Goal: Transaction & Acquisition: Book appointment/travel/reservation

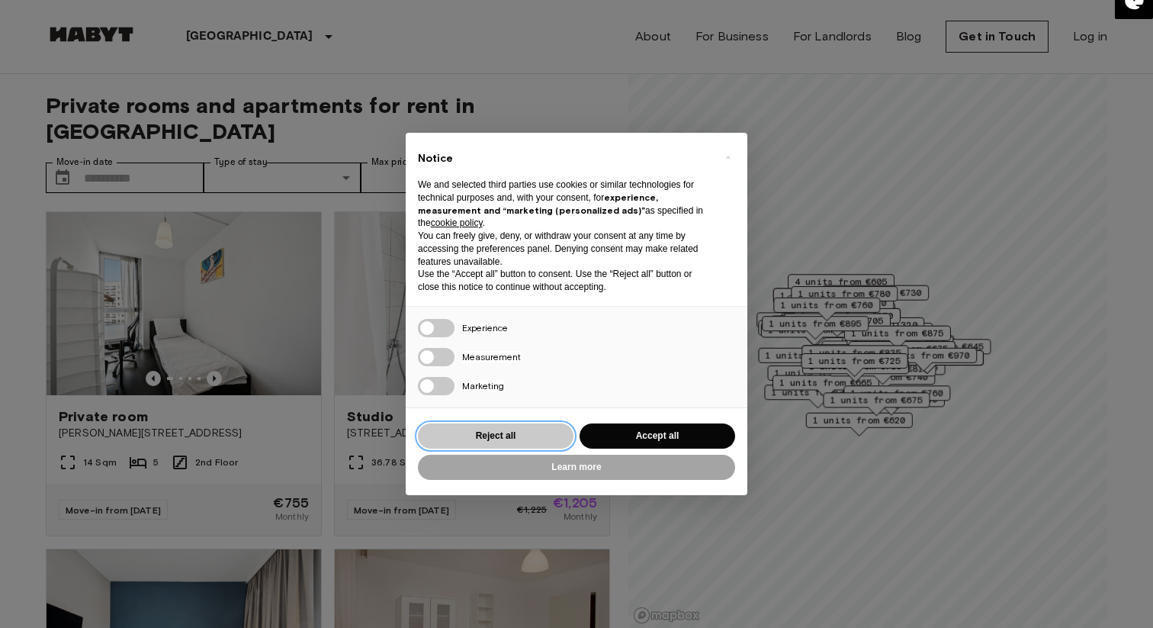
click at [511, 437] on button "Reject all" at bounding box center [496, 435] width 156 height 25
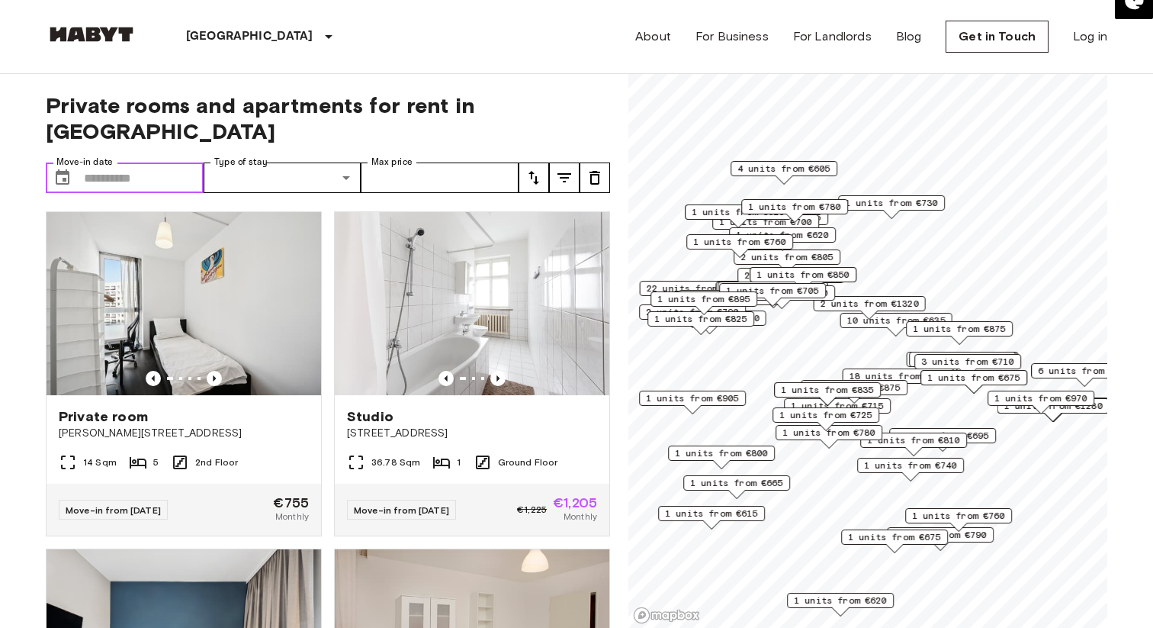
click at [145, 162] on input "Move-in date" at bounding box center [144, 177] width 120 height 31
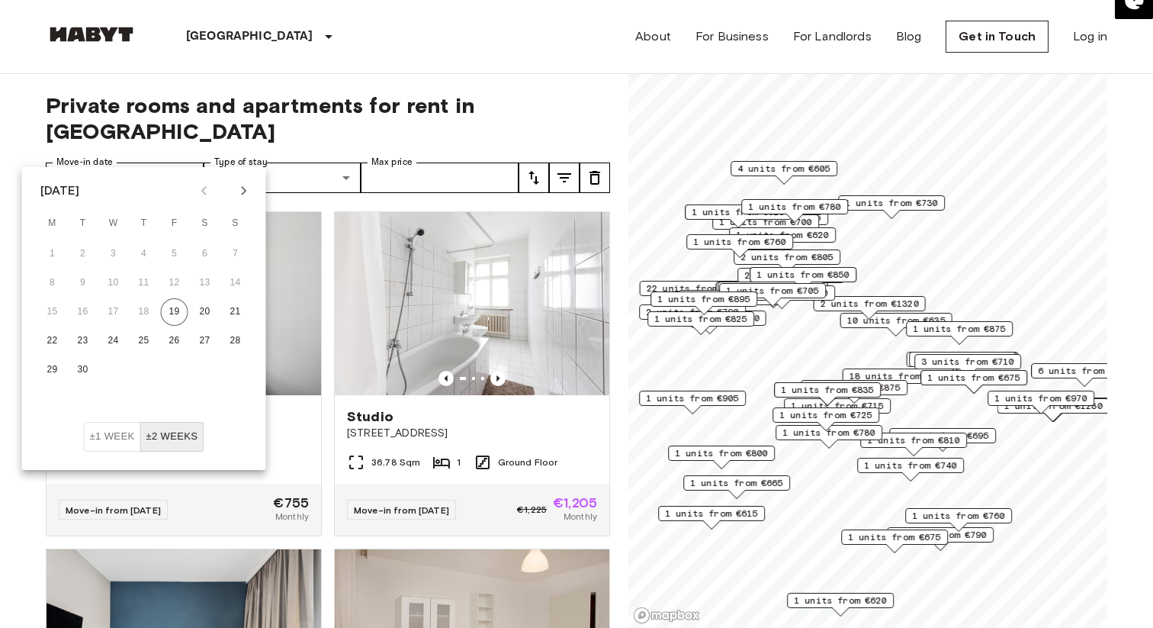
click at [247, 192] on icon "Next month" at bounding box center [244, 191] width 18 height 18
click at [140, 307] on button "16" at bounding box center [143, 311] width 27 height 27
type input "**********"
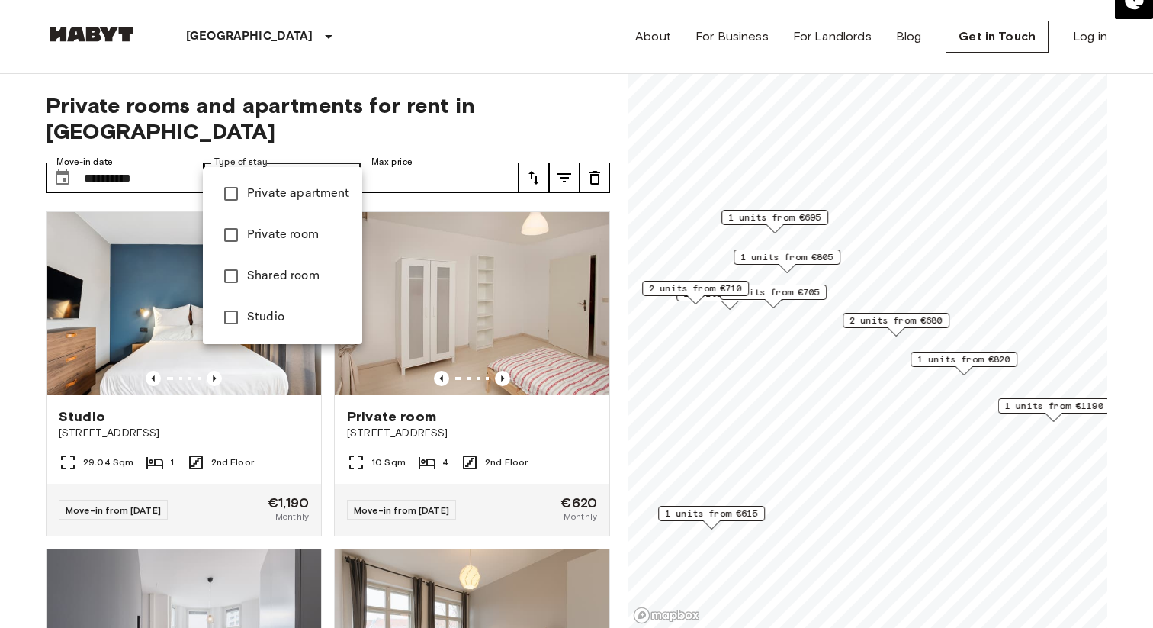
click at [445, 120] on div at bounding box center [576, 314] width 1153 height 628
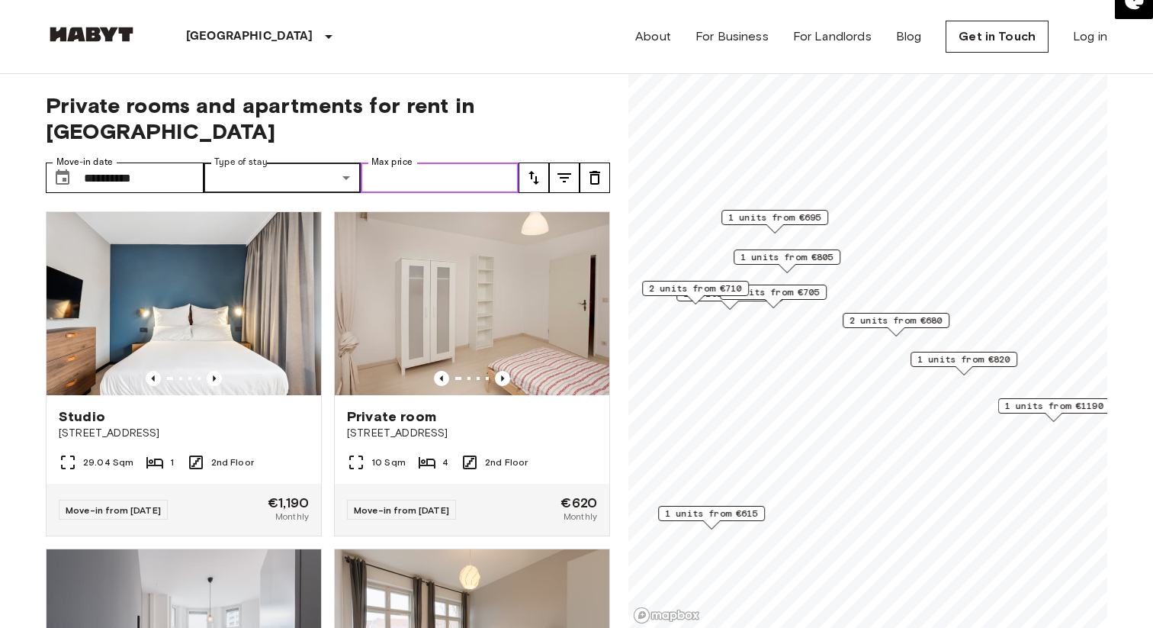
click at [426, 162] on input "Max price" at bounding box center [440, 177] width 158 height 31
click at [424, 162] on input "Max price" at bounding box center [440, 177] width 158 height 31
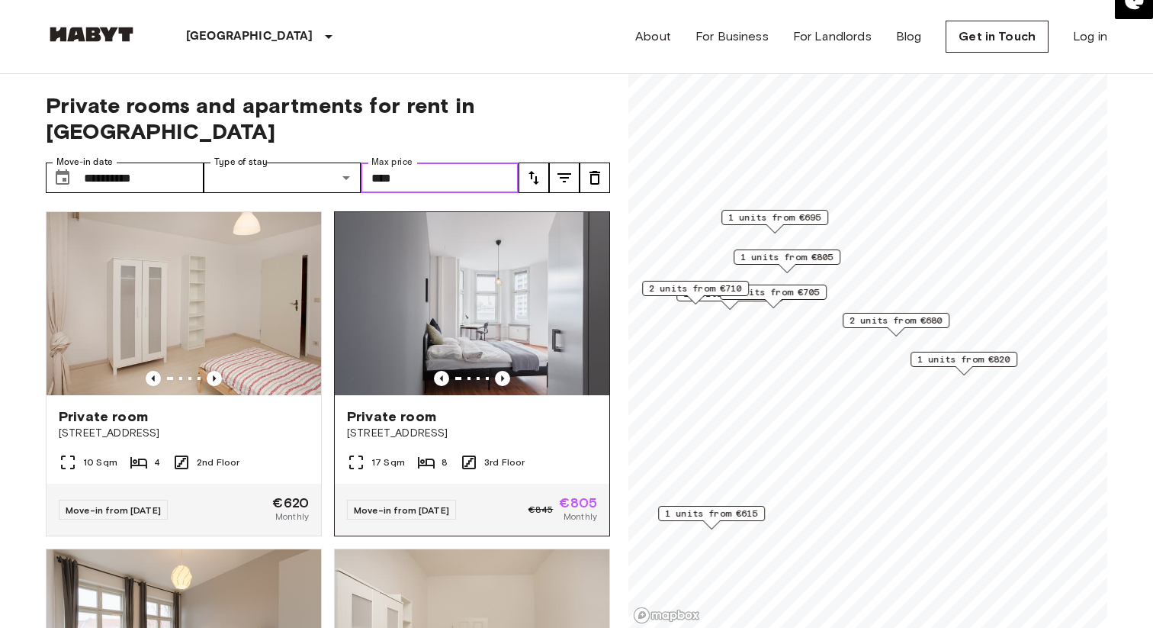
click at [478, 280] on img at bounding box center [472, 303] width 275 height 183
type input "****"
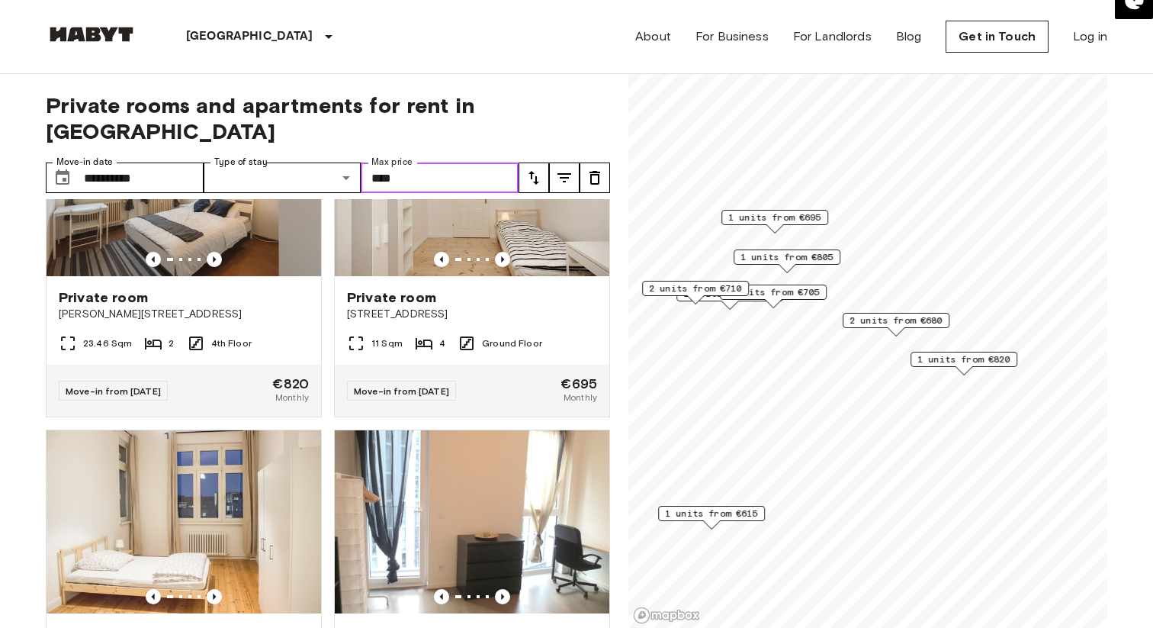
scroll to position [596, 0]
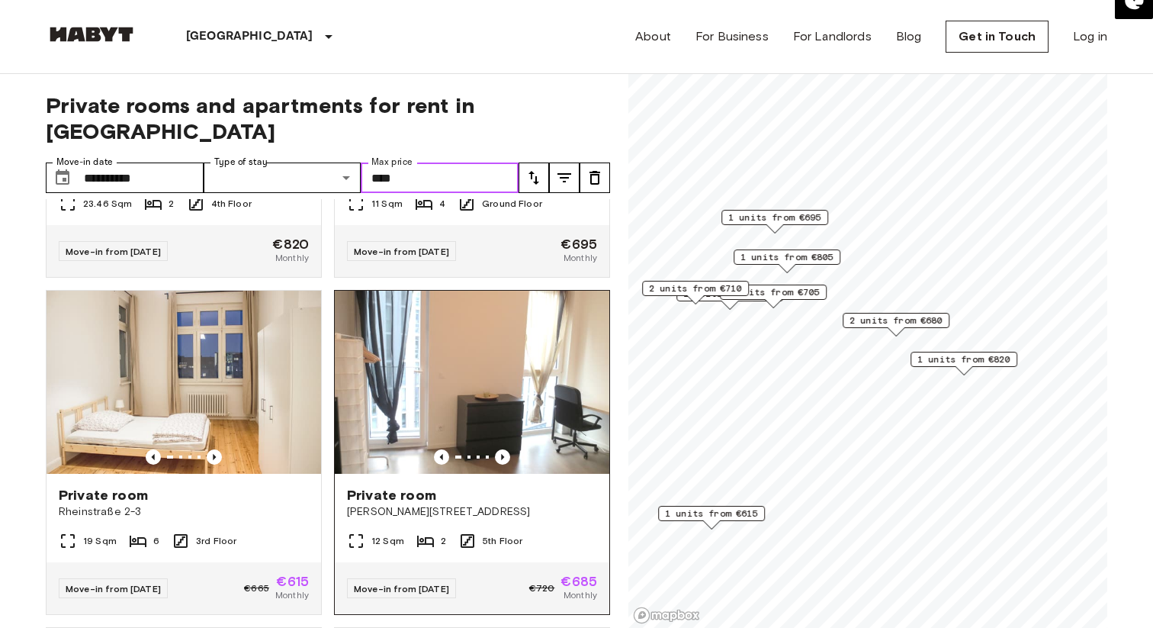
click at [512, 349] on img at bounding box center [472, 382] width 275 height 183
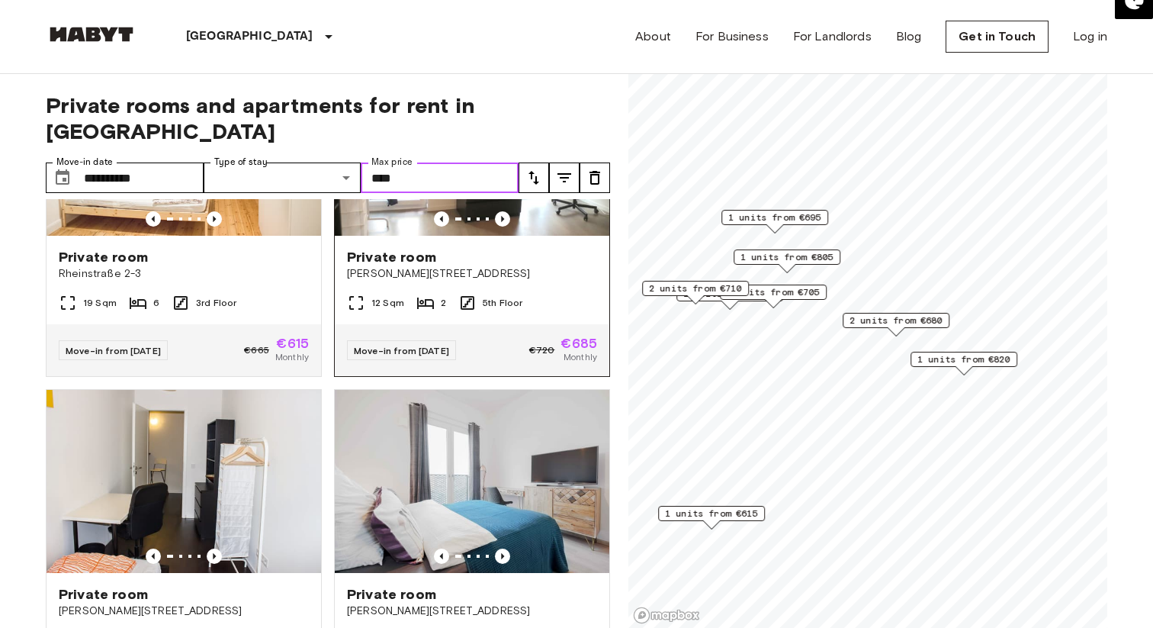
scroll to position [873, 0]
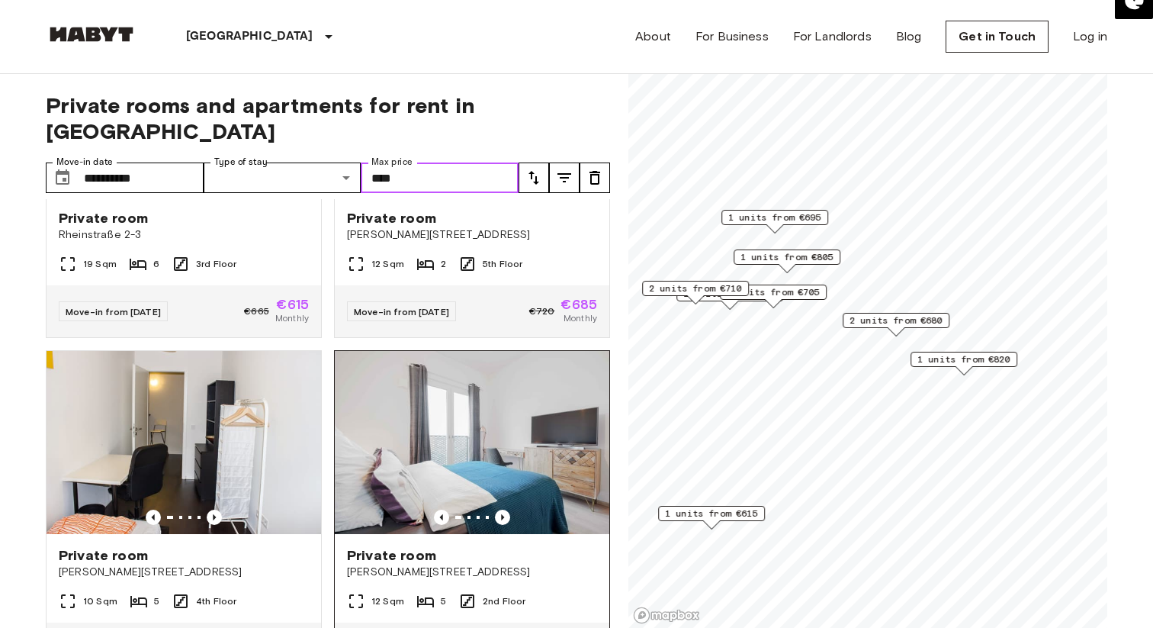
click at [491, 423] on img at bounding box center [472, 442] width 275 height 183
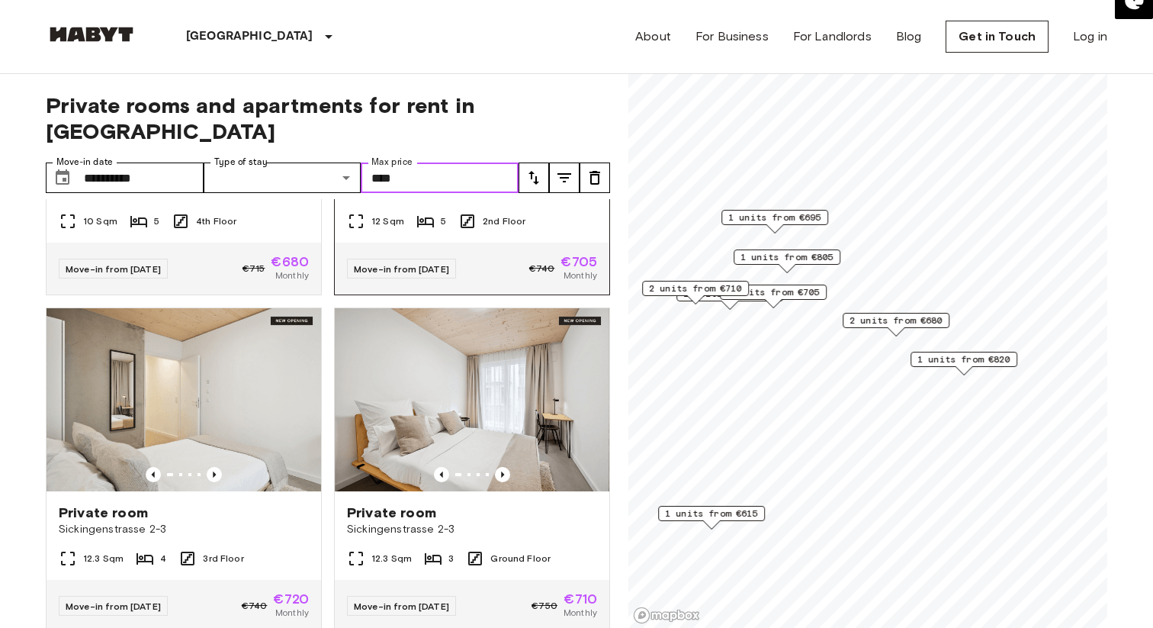
scroll to position [1261, 0]
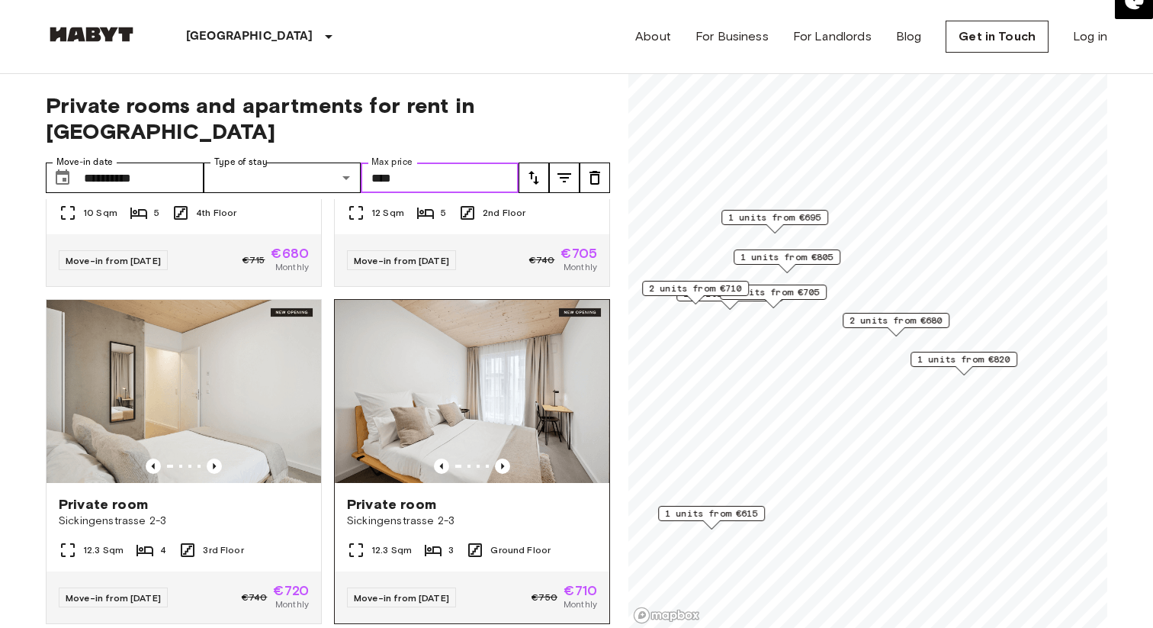
click at [478, 352] on img at bounding box center [472, 391] width 275 height 183
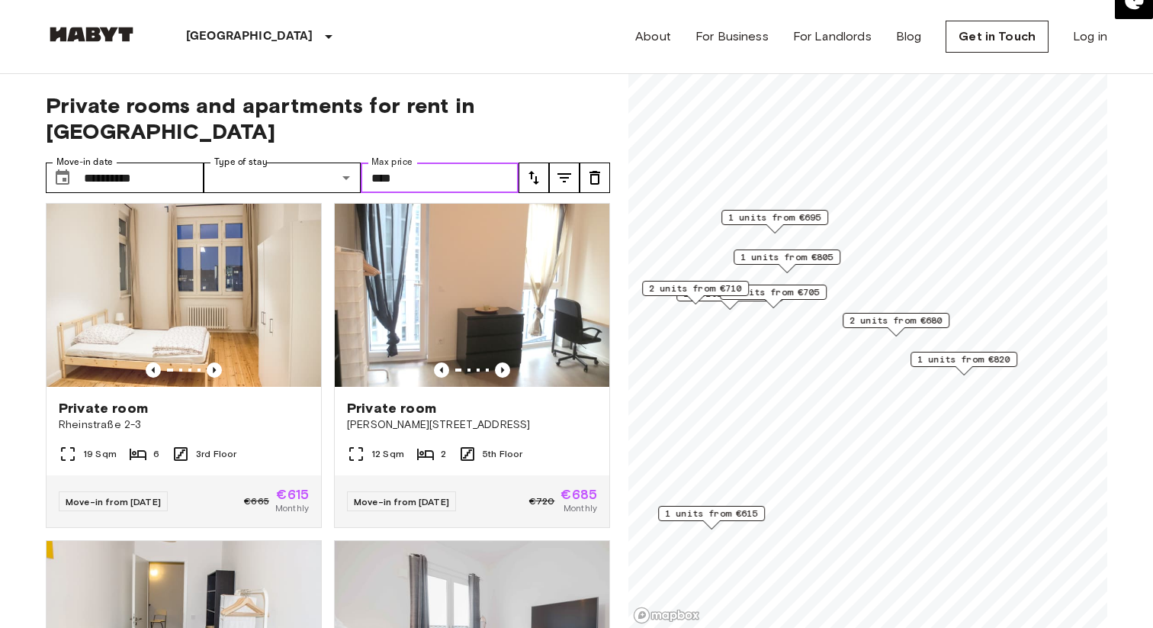
scroll to position [460, 0]
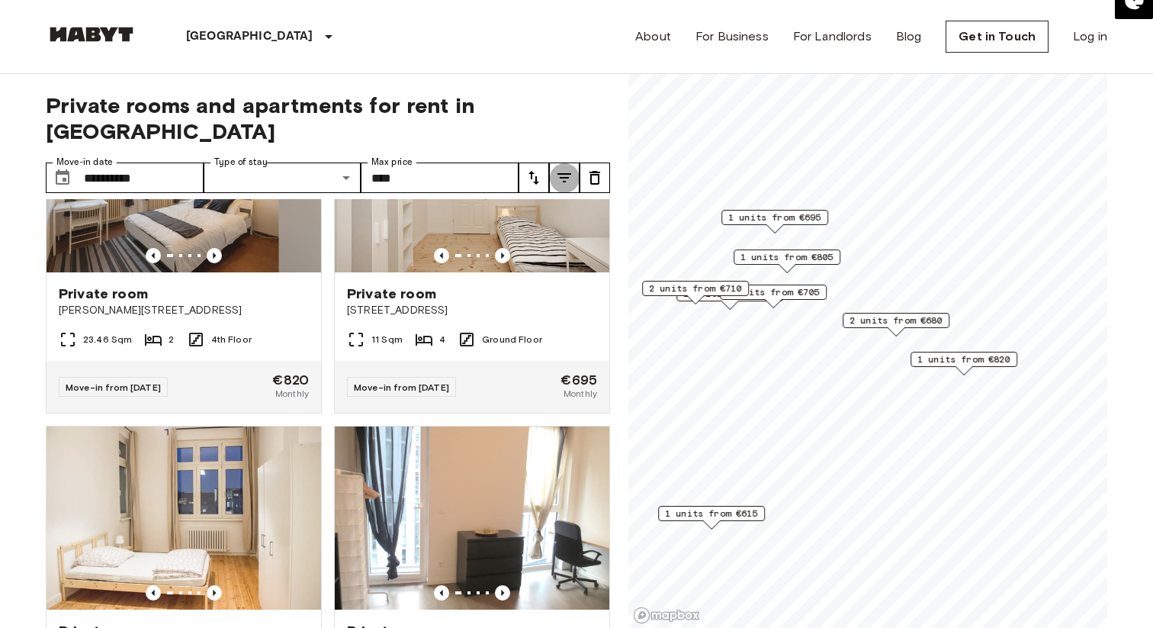
click at [569, 169] on icon "tune" at bounding box center [564, 178] width 18 height 18
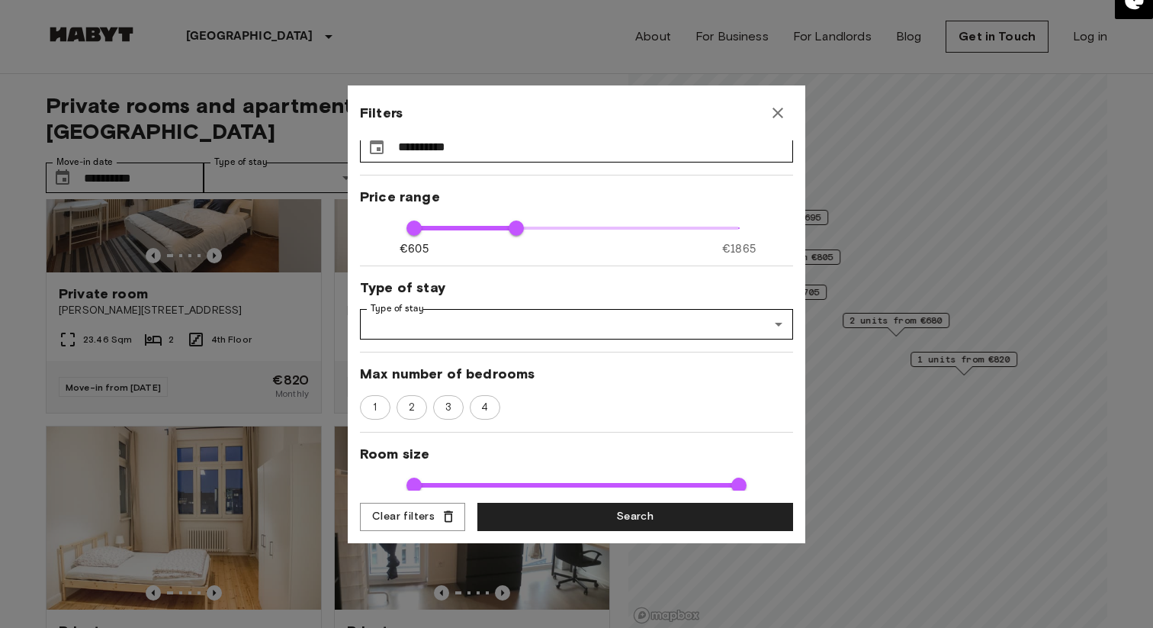
scroll to position [41, 0]
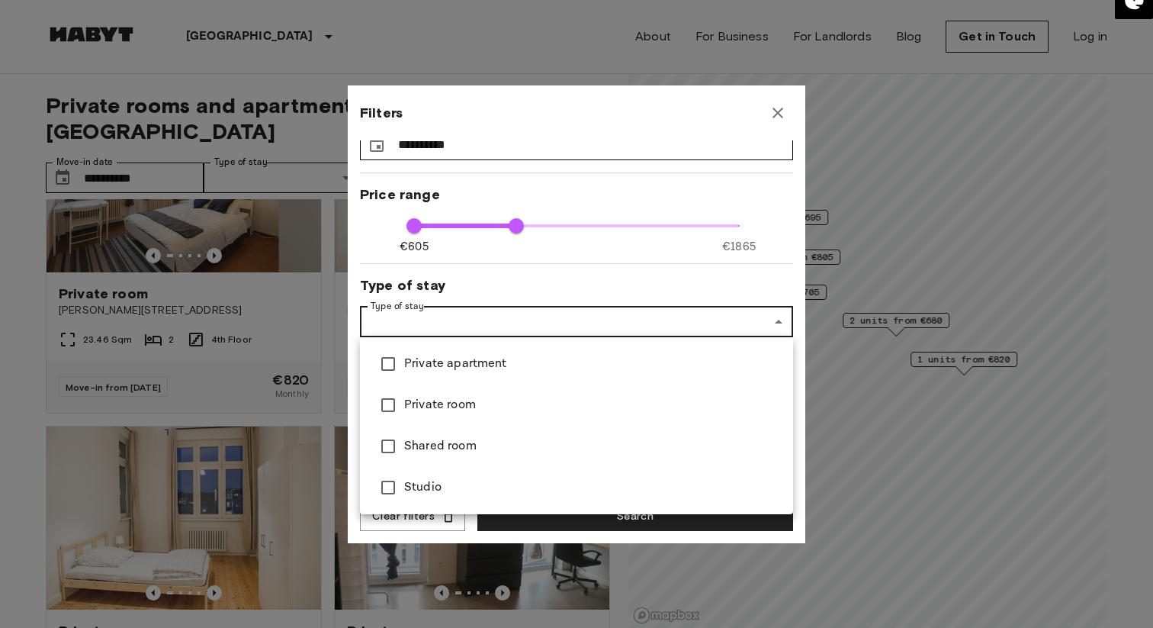
click at [776, 268] on div at bounding box center [576, 314] width 1153 height 628
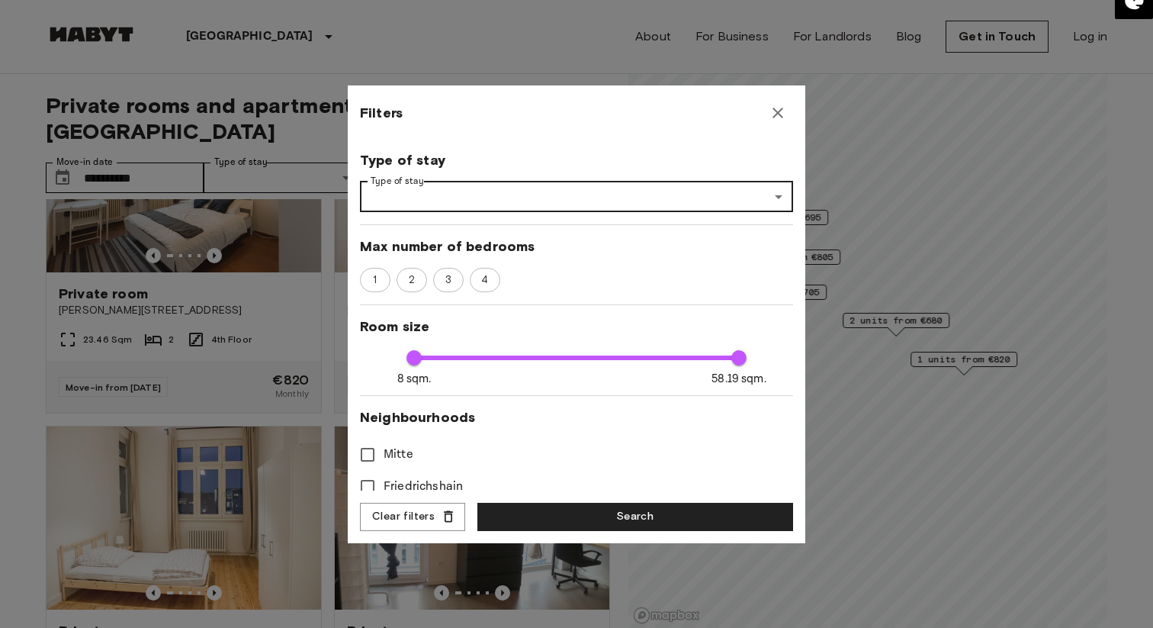
scroll to position [0, 0]
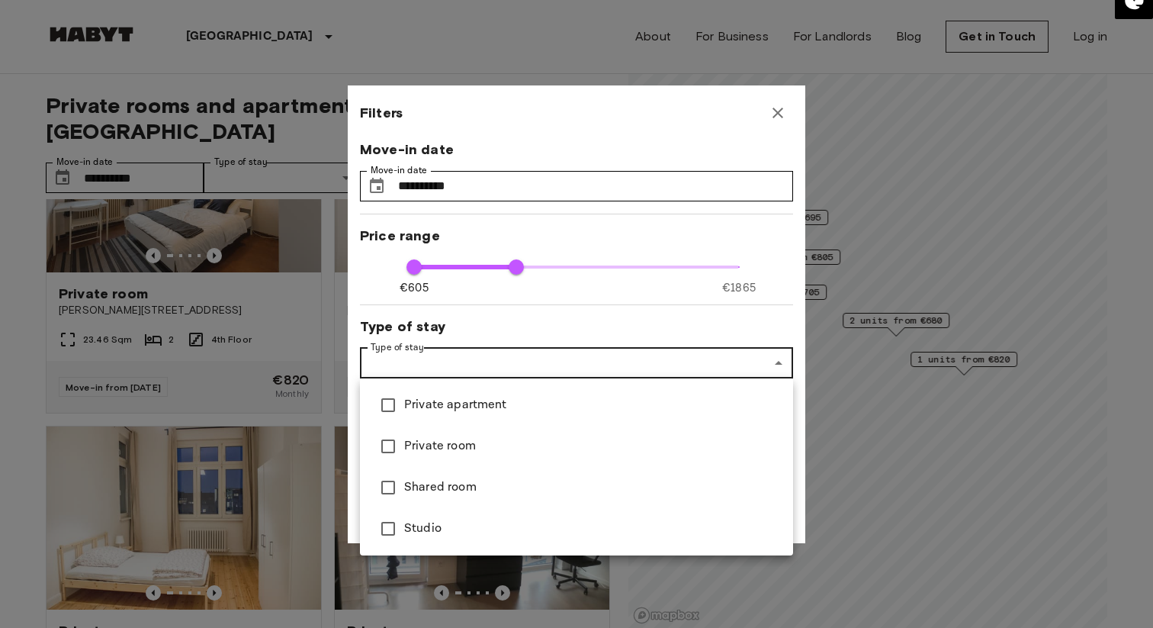
click at [469, 536] on span "Studio" at bounding box center [592, 528] width 377 height 18
type input "****"
type input "******"
type input "**"
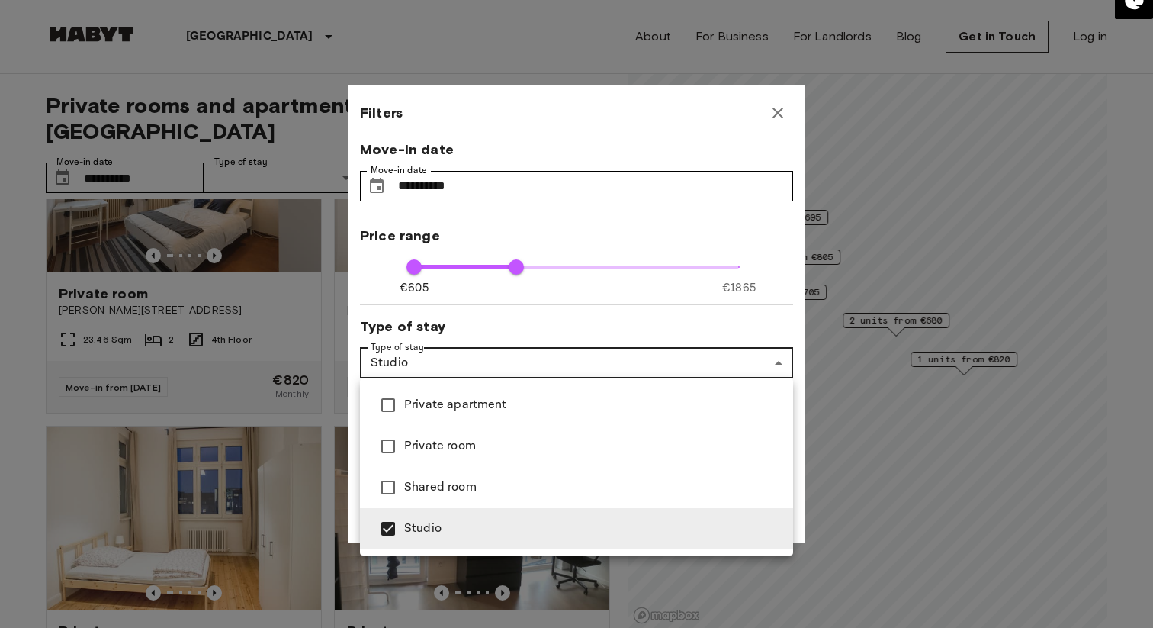
drag, startPoint x: 469, startPoint y: 536, endPoint x: 799, endPoint y: 461, distance: 338.6
click at [799, 461] on div "Private apartment Private room Shared room Studio" at bounding box center [576, 314] width 1153 height 628
click at [606, 312] on div at bounding box center [576, 314] width 1153 height 628
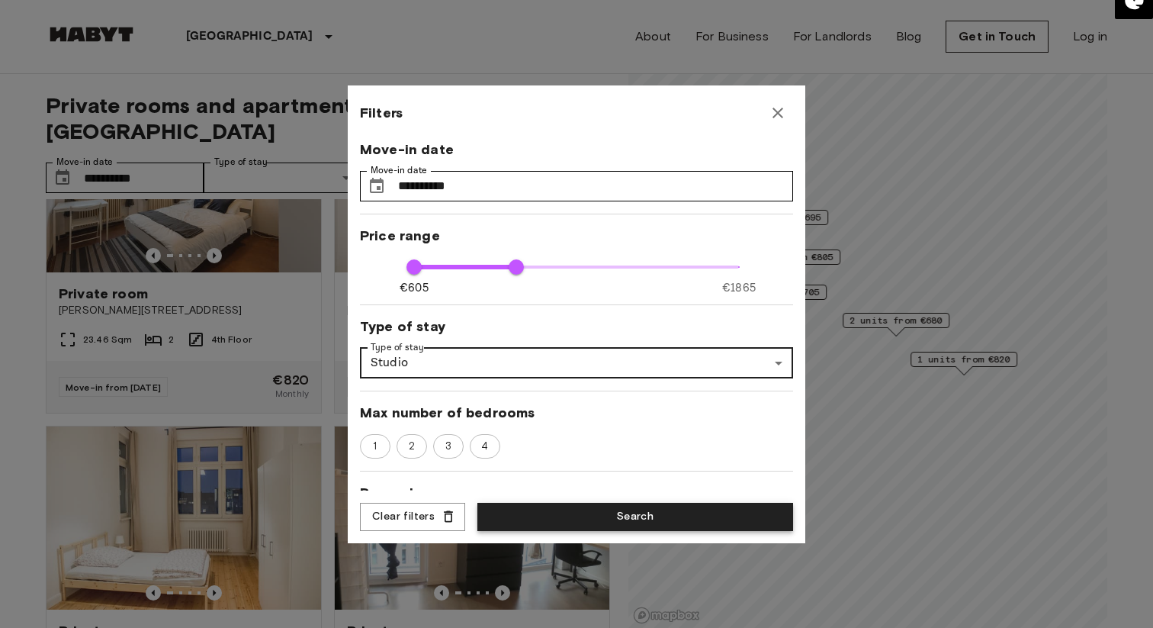
click at [597, 510] on button "Search" at bounding box center [635, 517] width 316 height 28
type input "******"
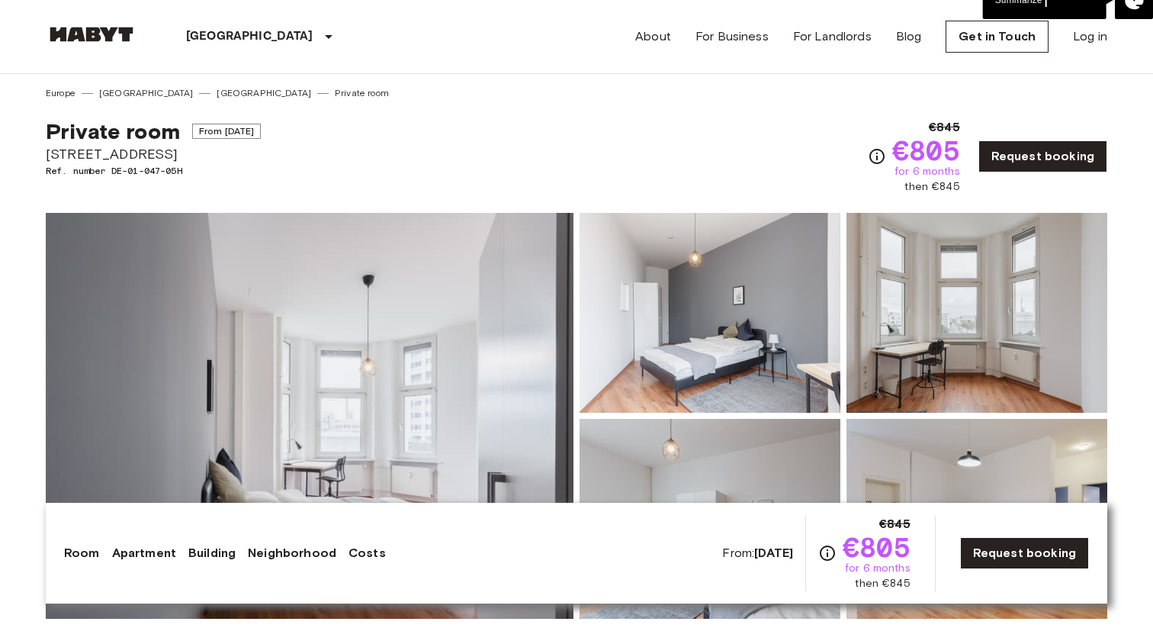
click at [429, 394] on img at bounding box center [310, 416] width 528 height 406
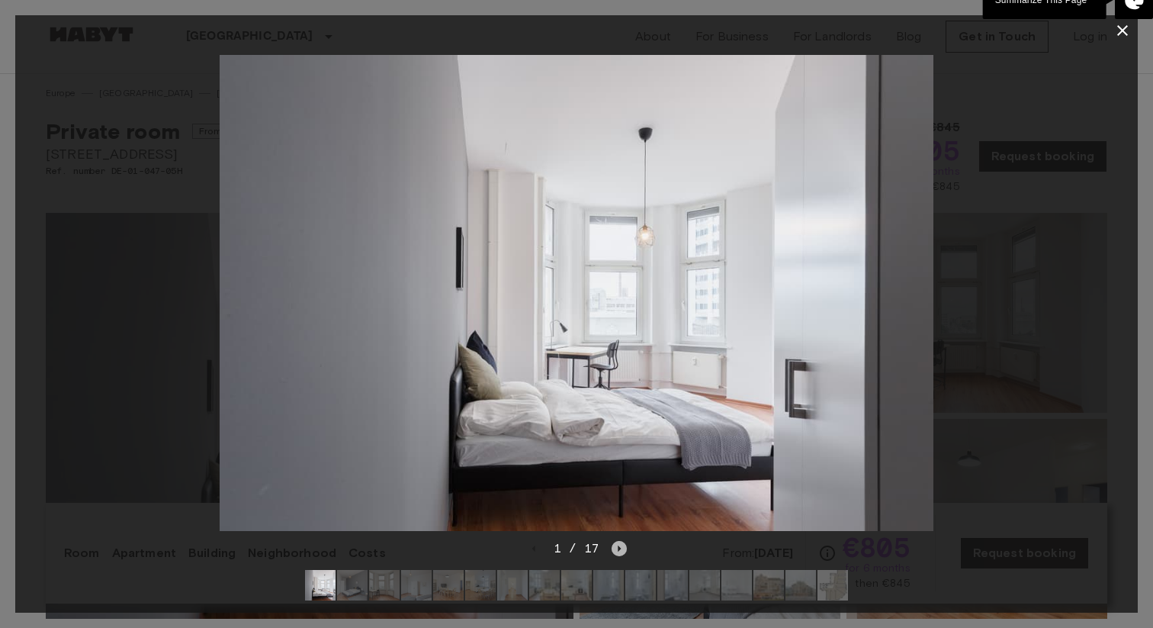
click at [625, 548] on icon "Next image" at bounding box center [619, 548] width 15 height 15
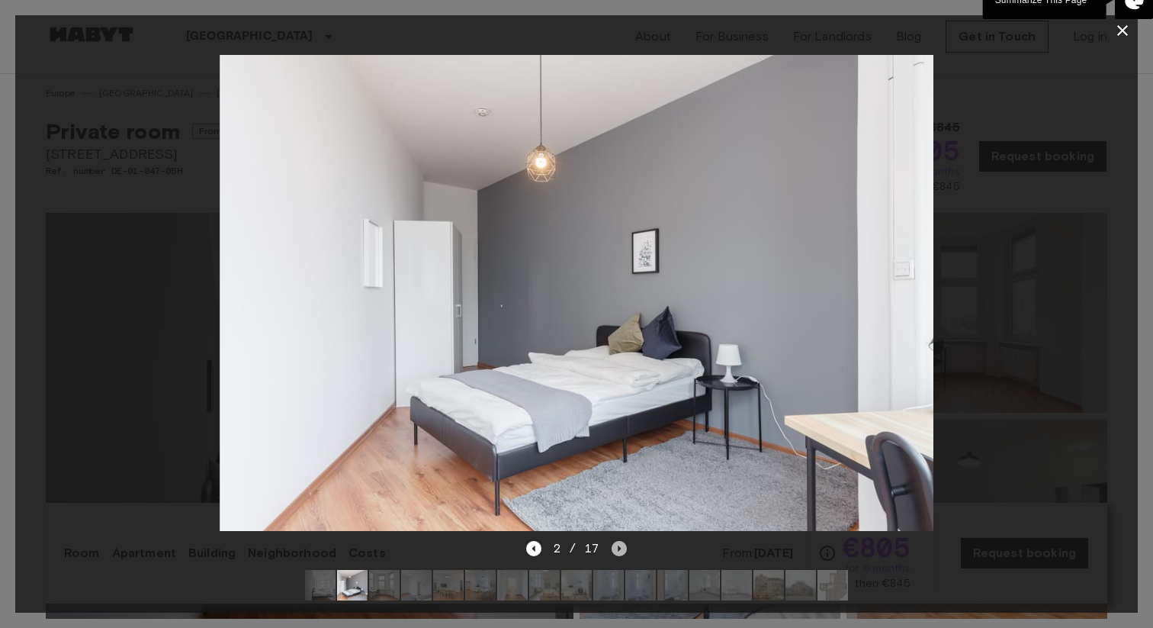
click at [625, 548] on icon "Next image" at bounding box center [619, 548] width 15 height 15
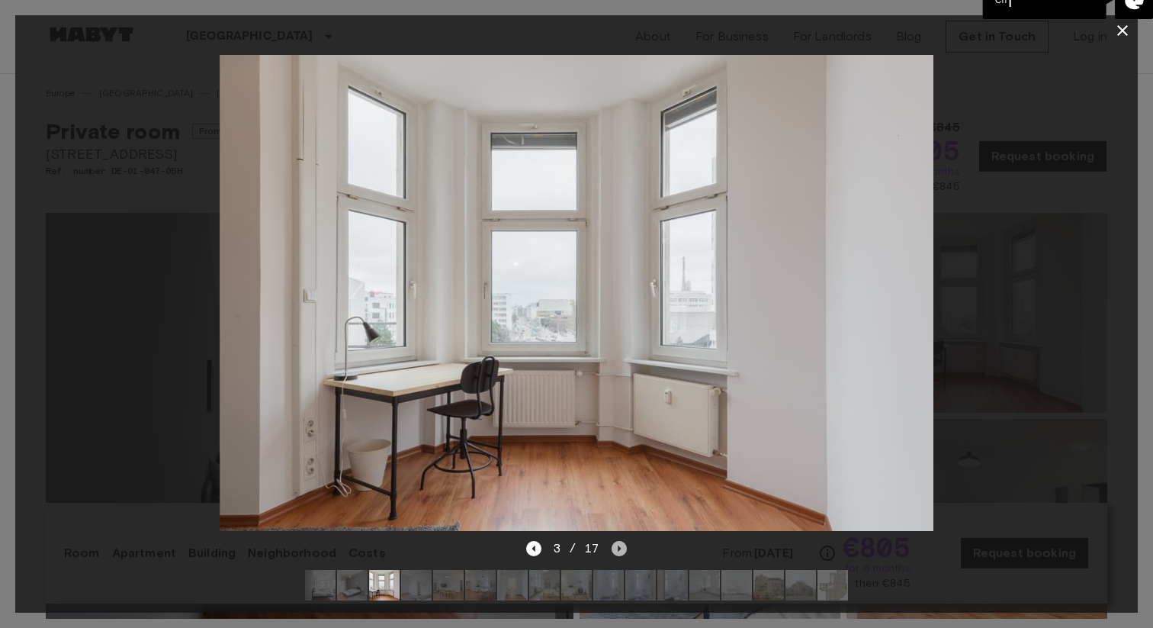
click at [625, 548] on icon "Next image" at bounding box center [619, 548] width 15 height 15
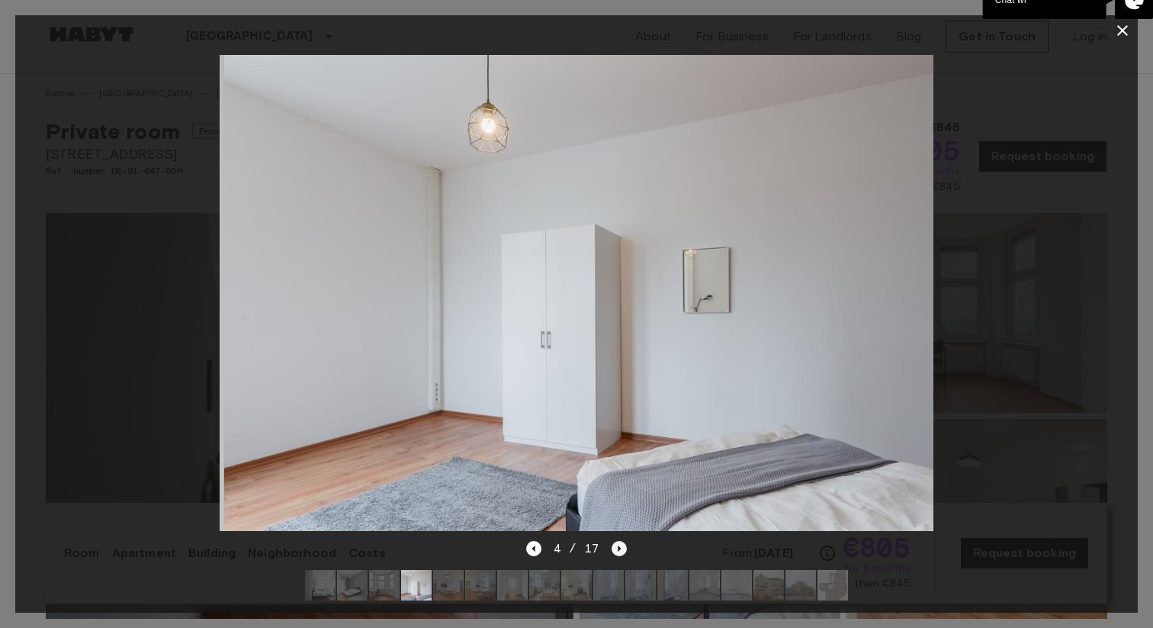
click at [625, 548] on icon "Next image" at bounding box center [619, 548] width 15 height 15
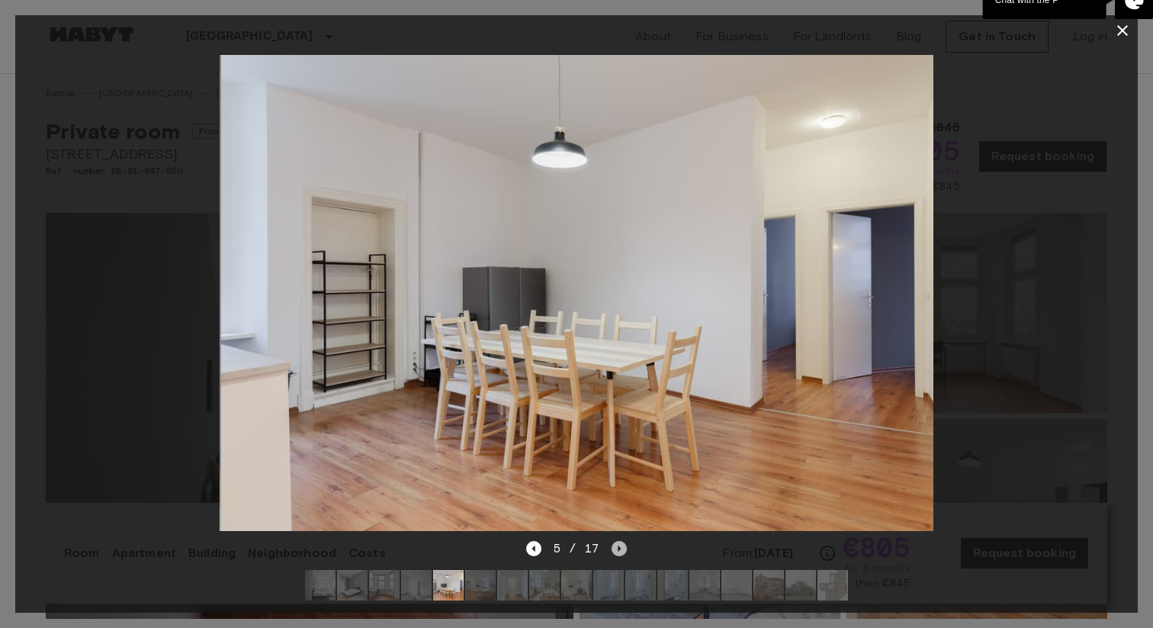
click at [625, 548] on icon "Next image" at bounding box center [619, 548] width 15 height 15
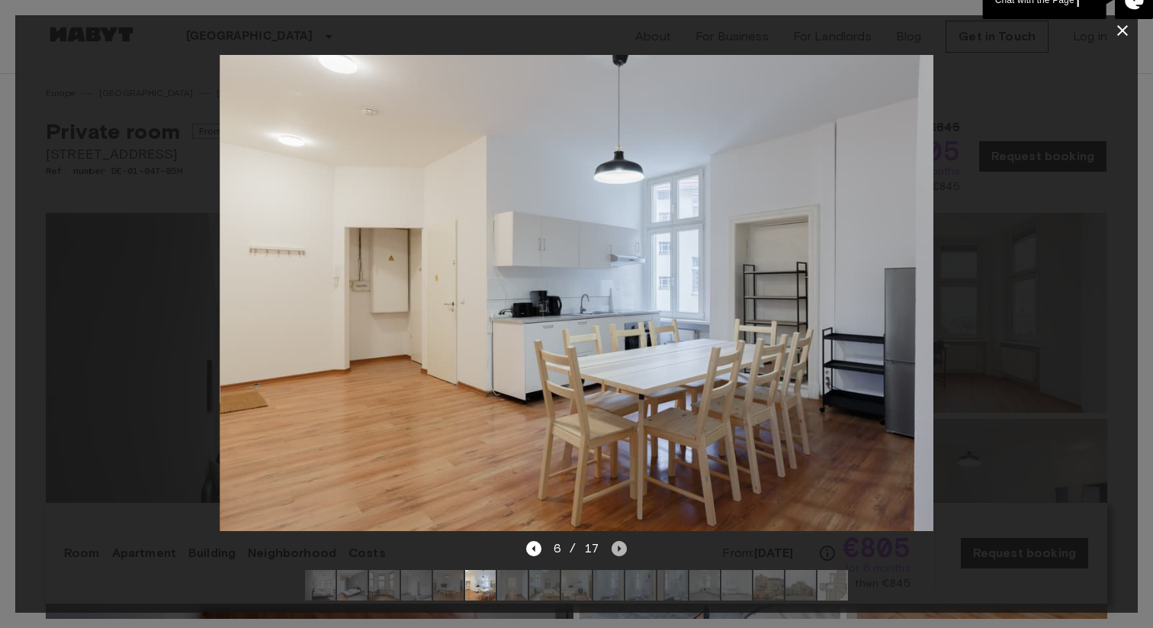
click at [625, 548] on icon "Next image" at bounding box center [619, 548] width 15 height 15
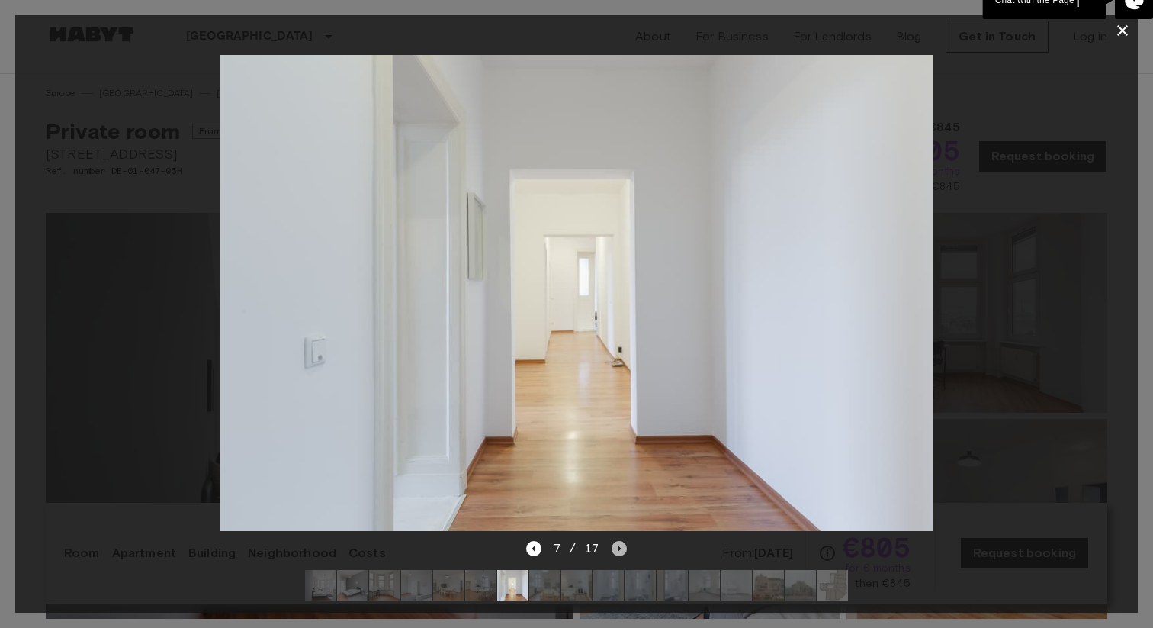
click at [625, 548] on icon "Next image" at bounding box center [619, 548] width 15 height 15
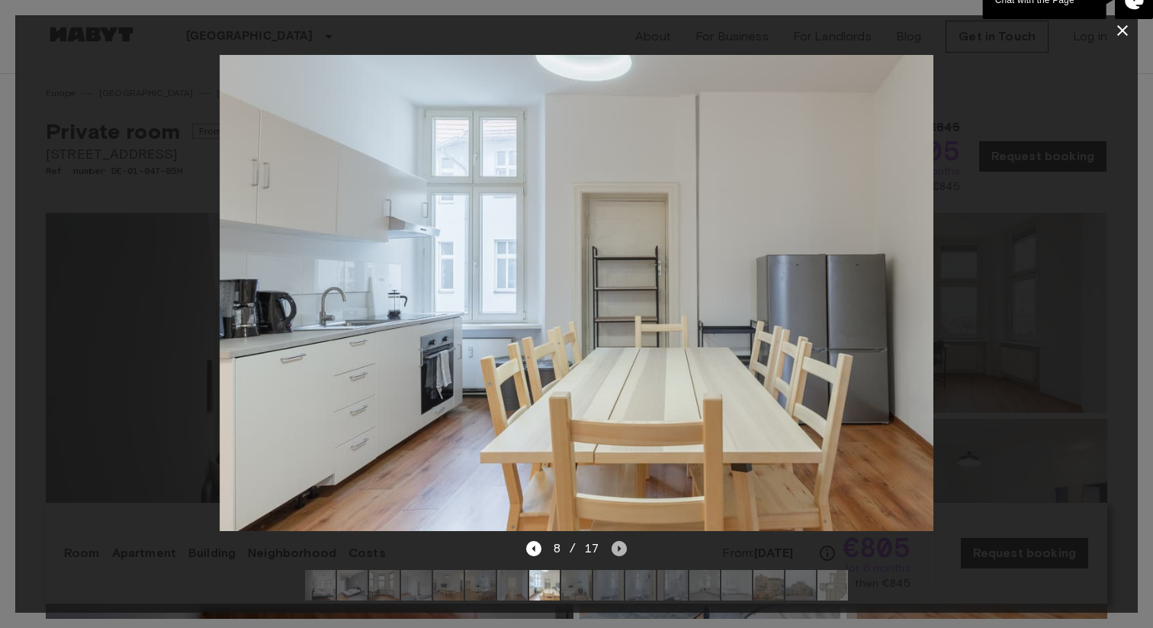
click at [625, 548] on icon "Next image" at bounding box center [619, 548] width 15 height 15
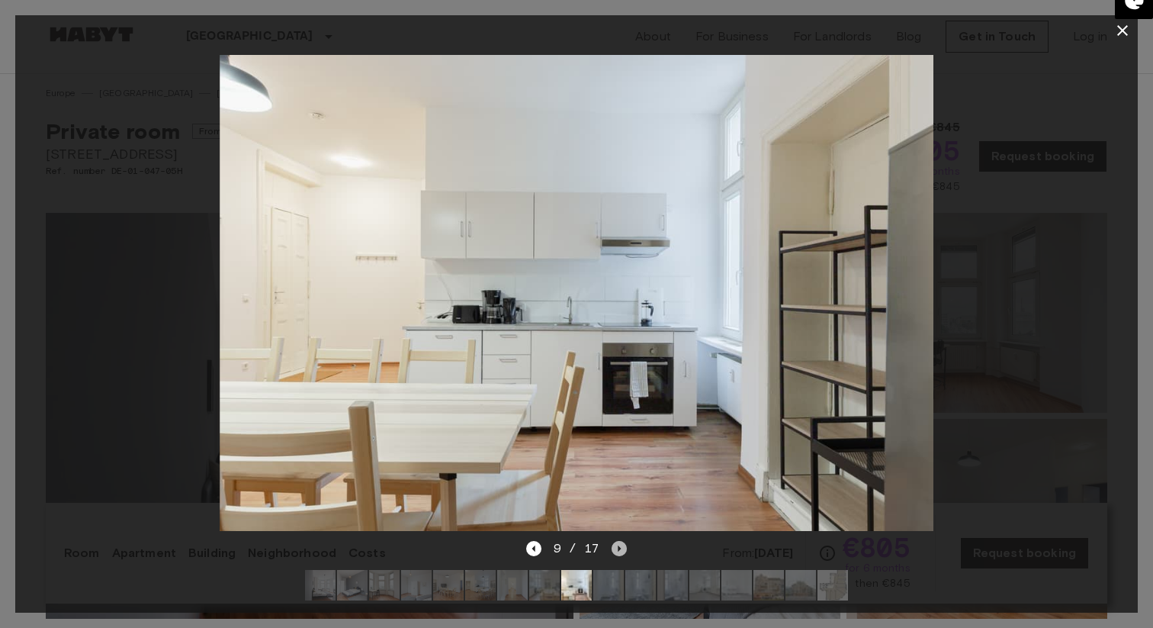
click at [625, 548] on icon "Next image" at bounding box center [619, 548] width 15 height 15
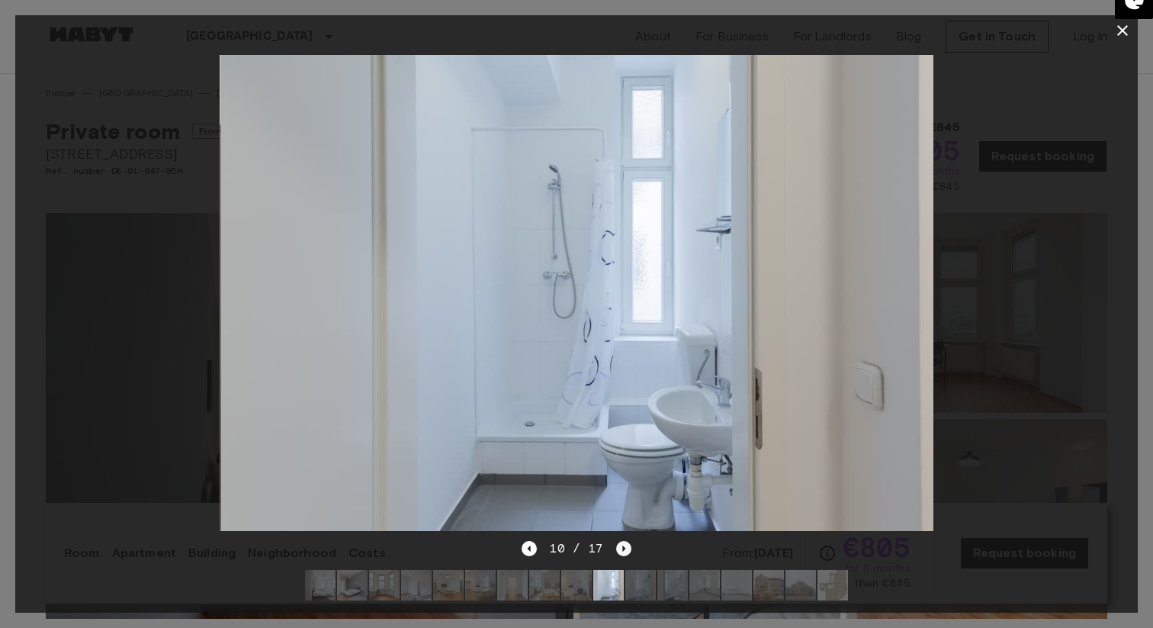
click at [625, 548] on icon "Next image" at bounding box center [623, 548] width 15 height 15
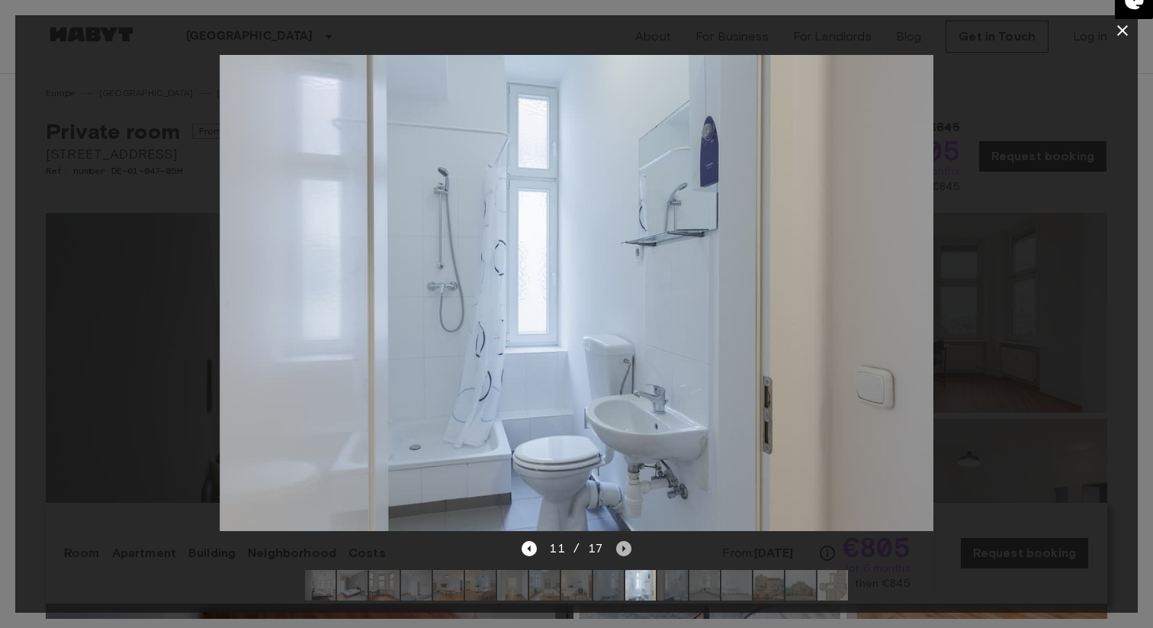
click at [625, 548] on icon "Next image" at bounding box center [623, 548] width 15 height 15
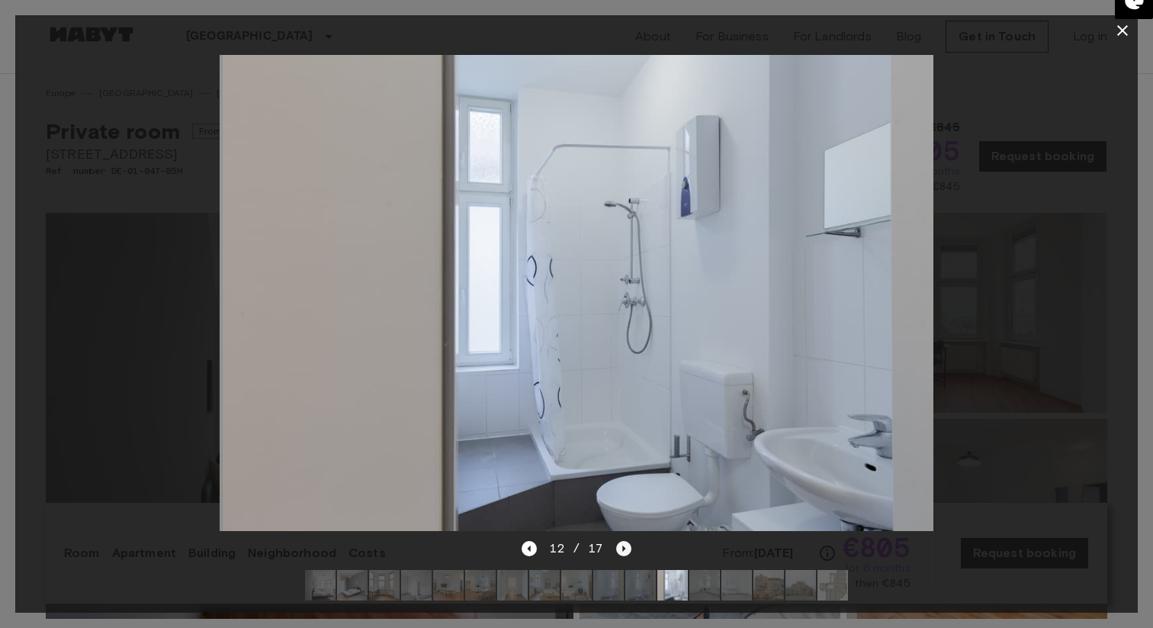
click at [625, 548] on icon "Next image" at bounding box center [623, 548] width 15 height 15
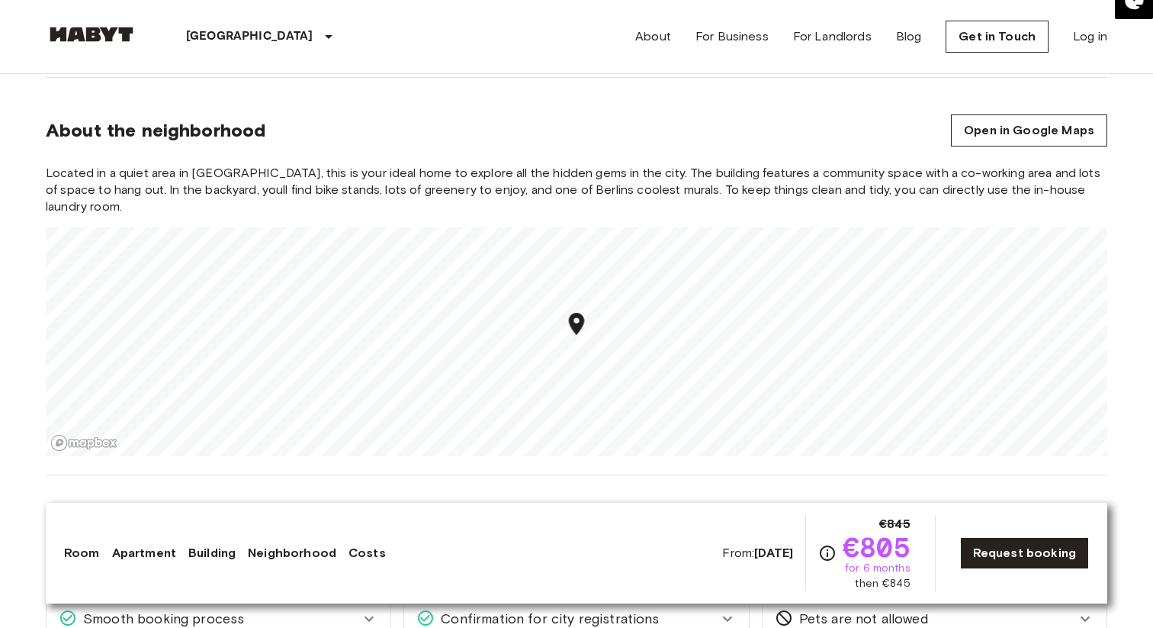
scroll to position [1377, 0]
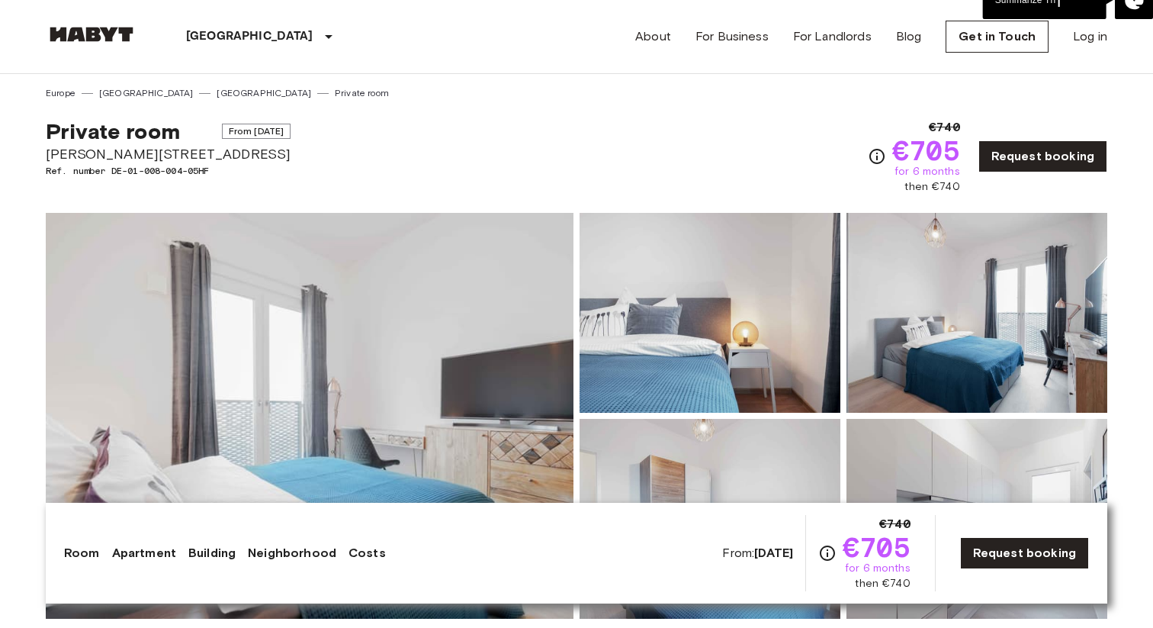
click at [491, 405] on img at bounding box center [310, 416] width 528 height 406
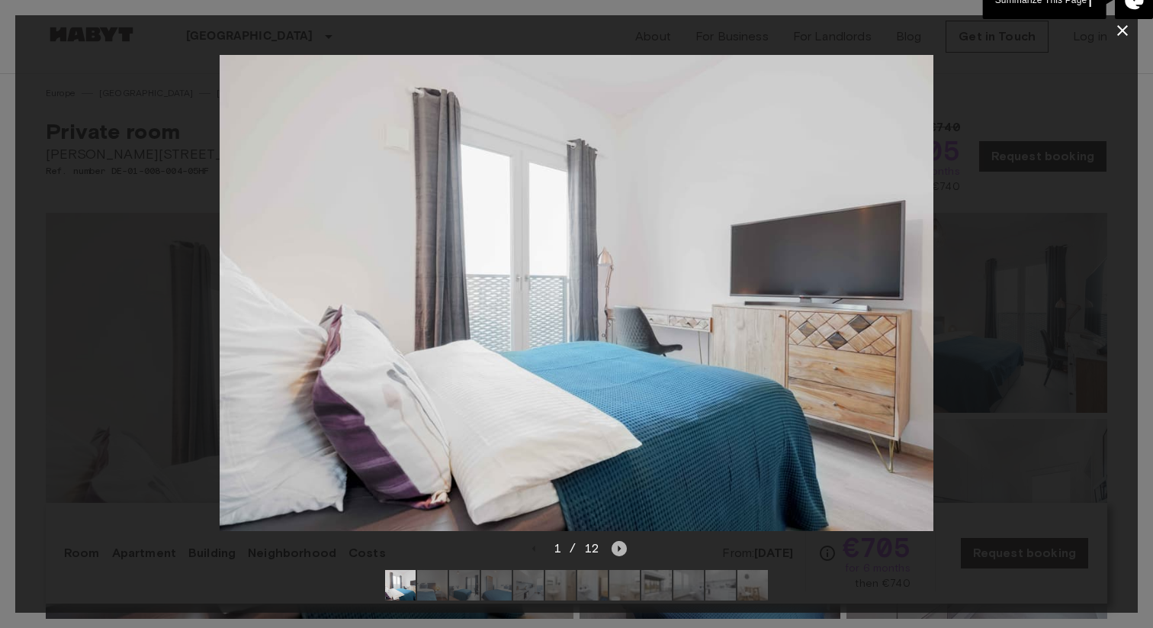
click at [622, 549] on icon "Next image" at bounding box center [619, 548] width 15 height 15
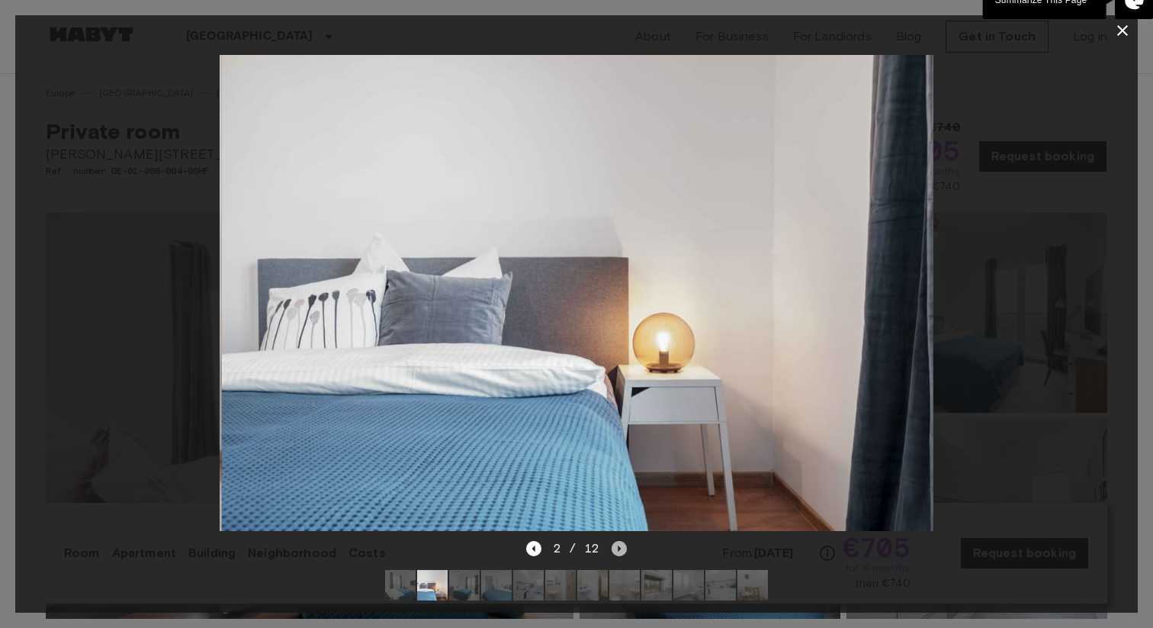
click at [622, 549] on icon "Next image" at bounding box center [619, 548] width 15 height 15
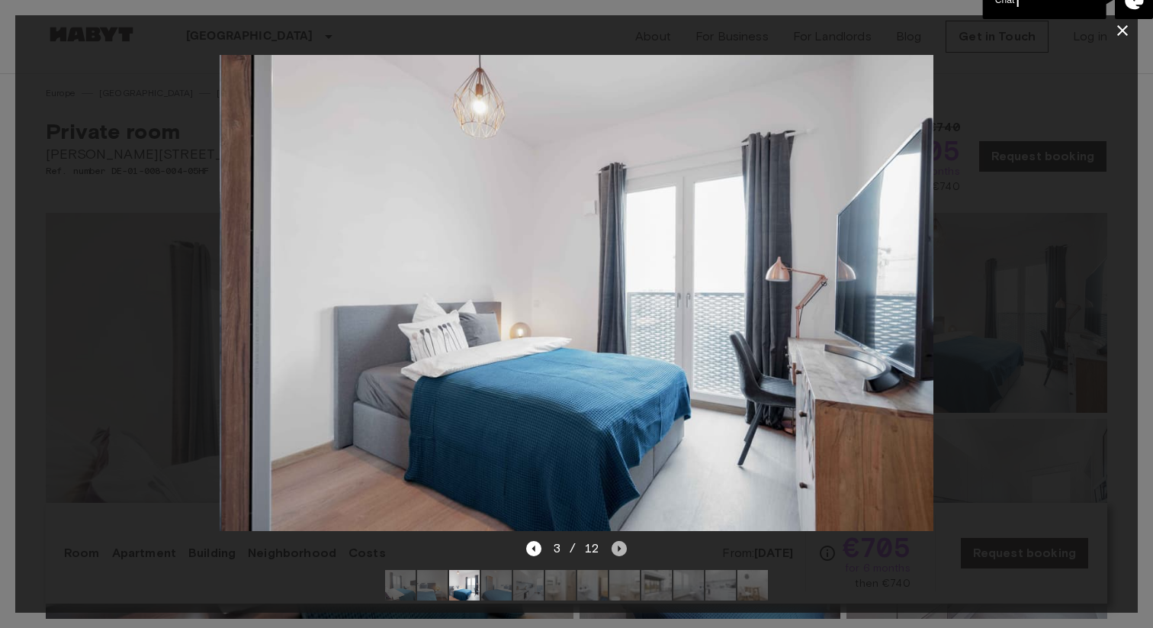
click at [622, 549] on icon "Next image" at bounding box center [619, 548] width 15 height 15
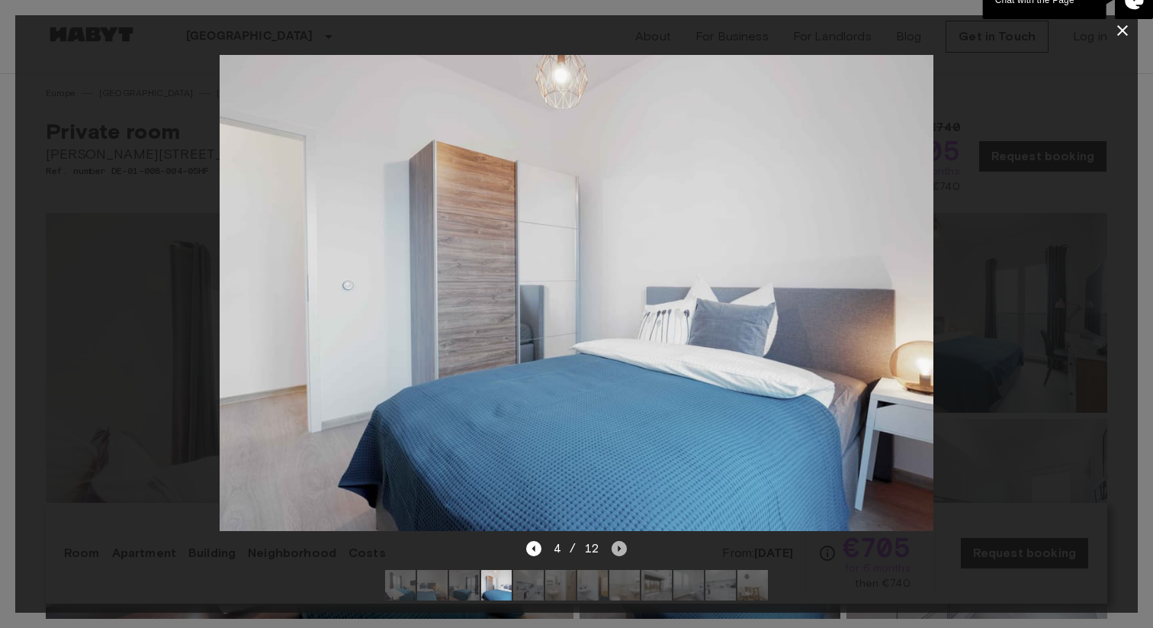
click at [622, 549] on icon "Next image" at bounding box center [619, 548] width 15 height 15
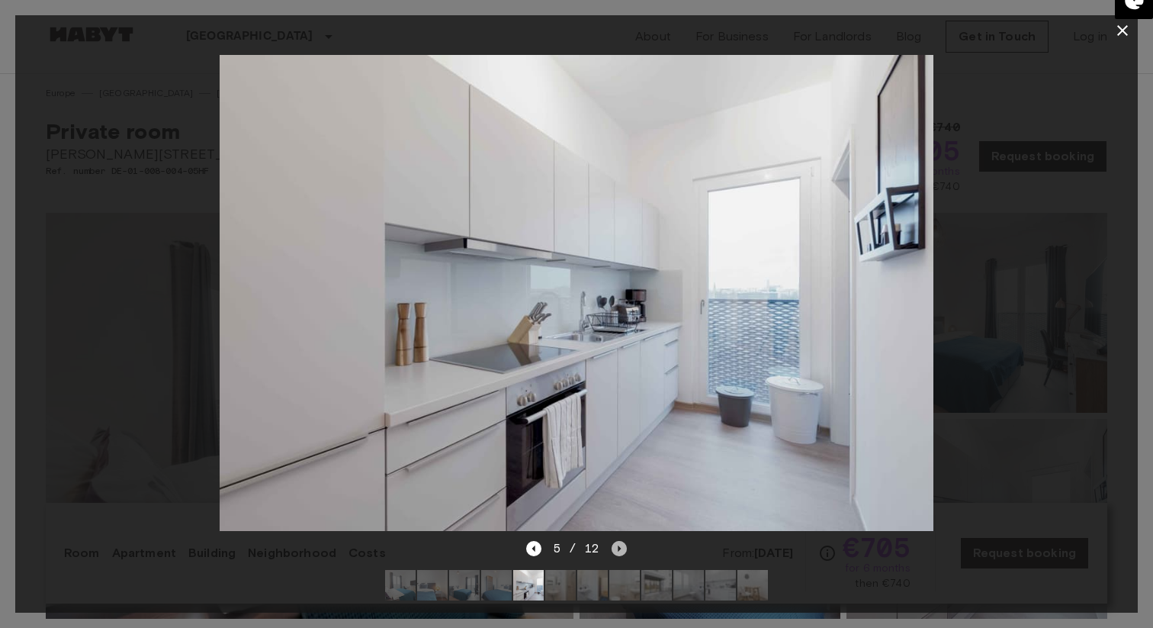
click at [622, 549] on icon "Next image" at bounding box center [619, 548] width 15 height 15
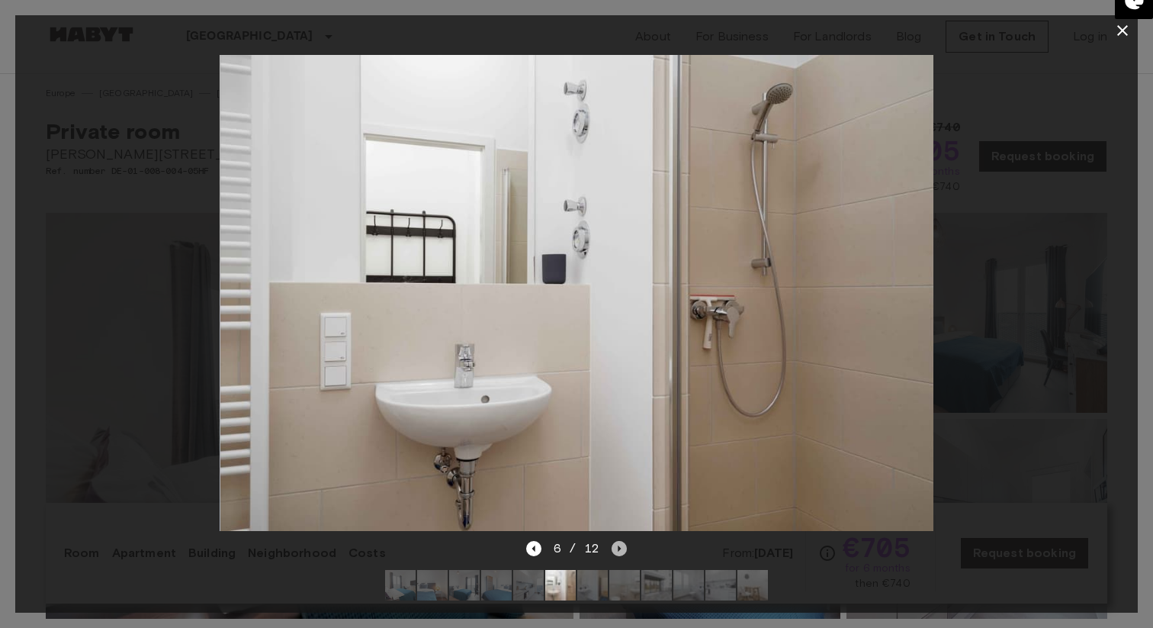
click at [622, 549] on icon "Next image" at bounding box center [619, 548] width 15 height 15
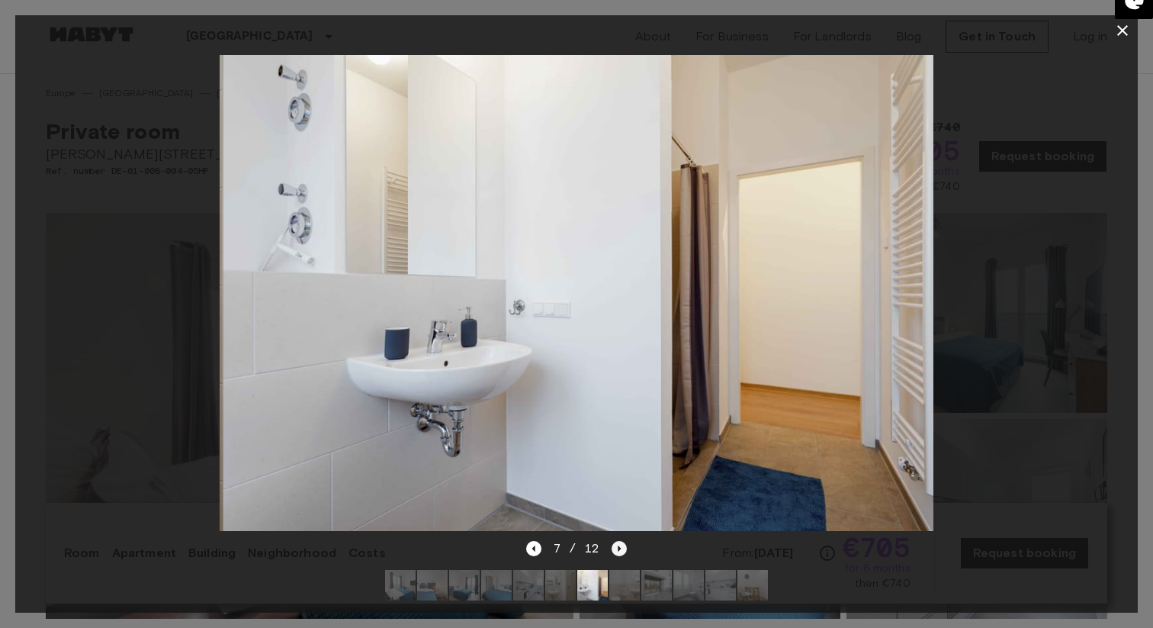
click at [622, 549] on icon "Next image" at bounding box center [619, 548] width 15 height 15
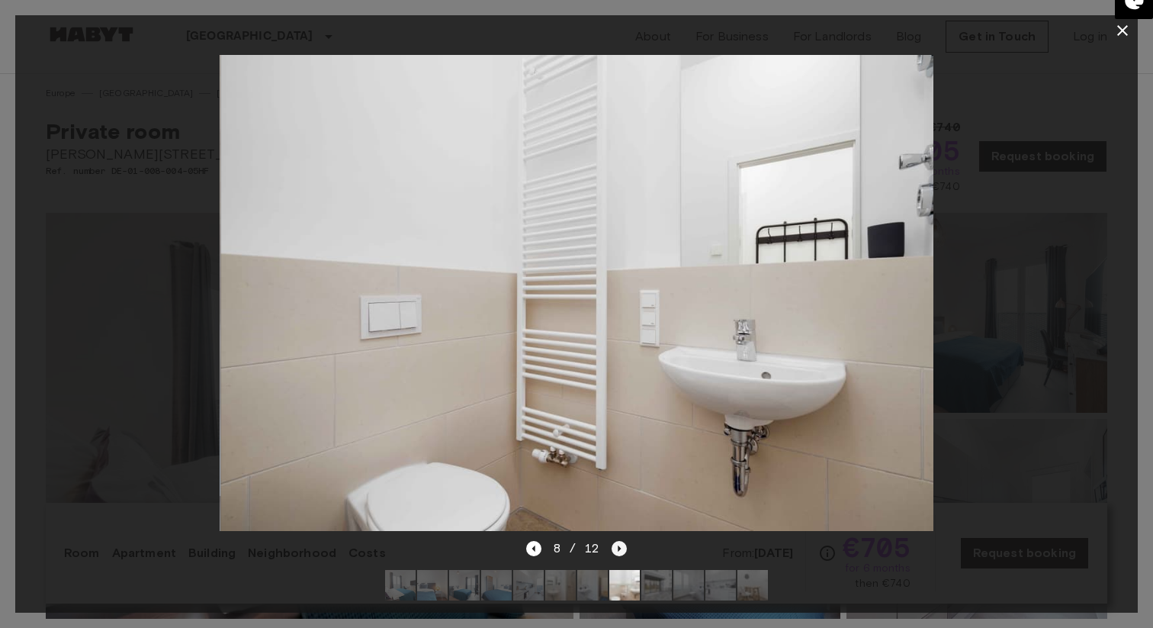
click at [622, 549] on icon "Next image" at bounding box center [619, 548] width 15 height 15
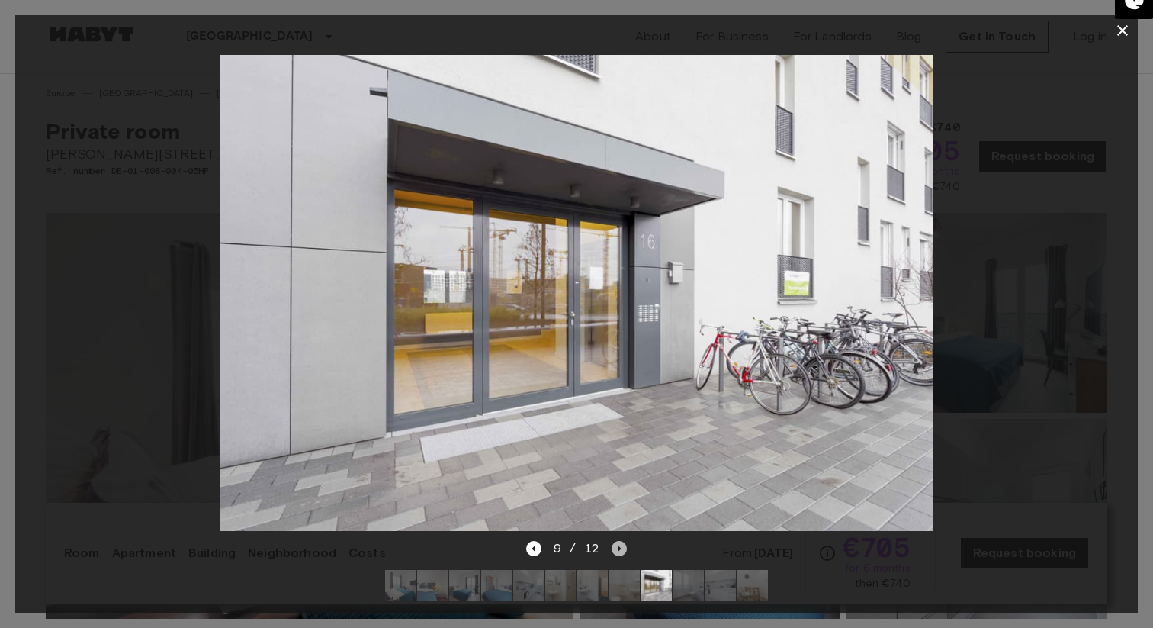
click at [622, 549] on icon "Next image" at bounding box center [619, 548] width 15 height 15
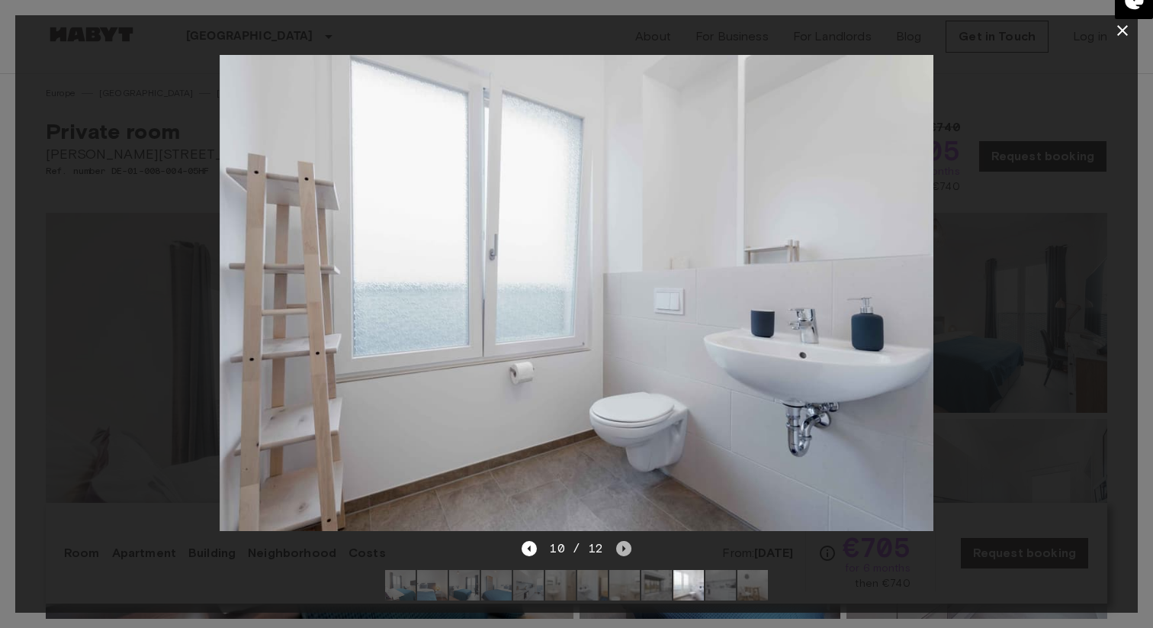
click at [622, 549] on icon "Next image" at bounding box center [623, 548] width 3 height 6
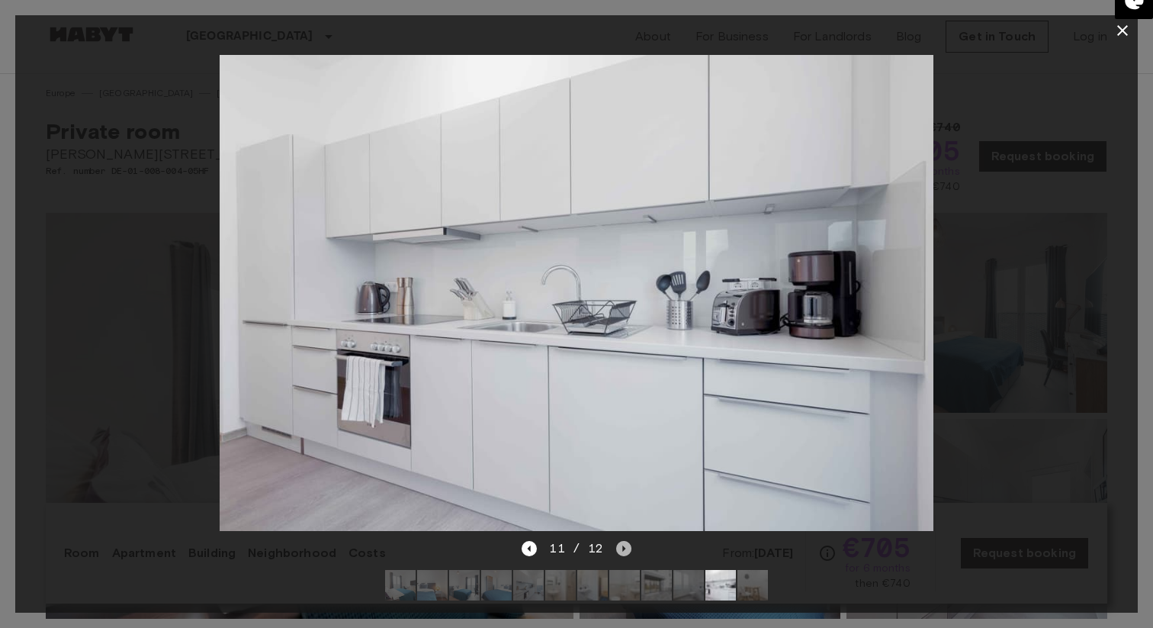
click at [622, 549] on icon "Next image" at bounding box center [623, 548] width 3 height 6
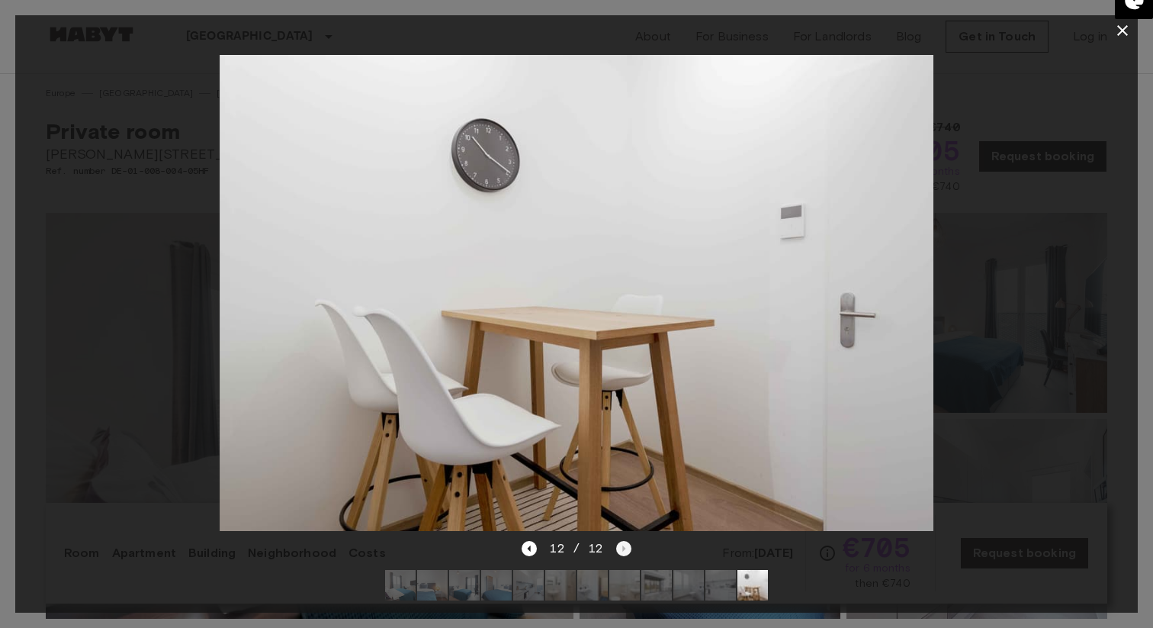
click at [622, 549] on div "12 / 12" at bounding box center [576, 548] width 109 height 18
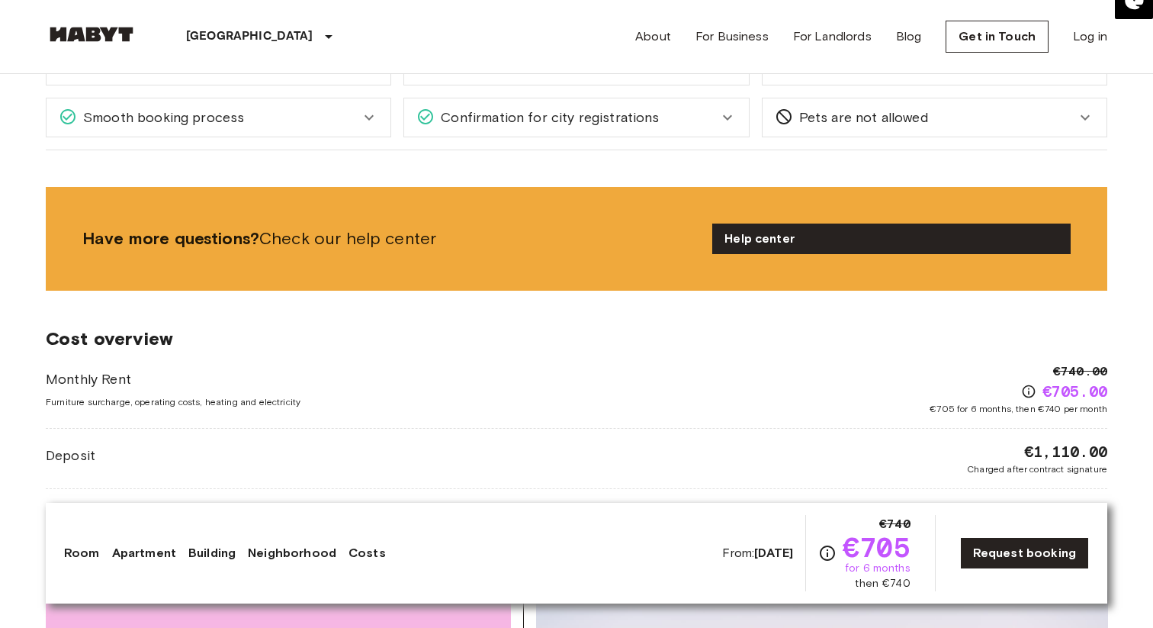
scroll to position [1492, 0]
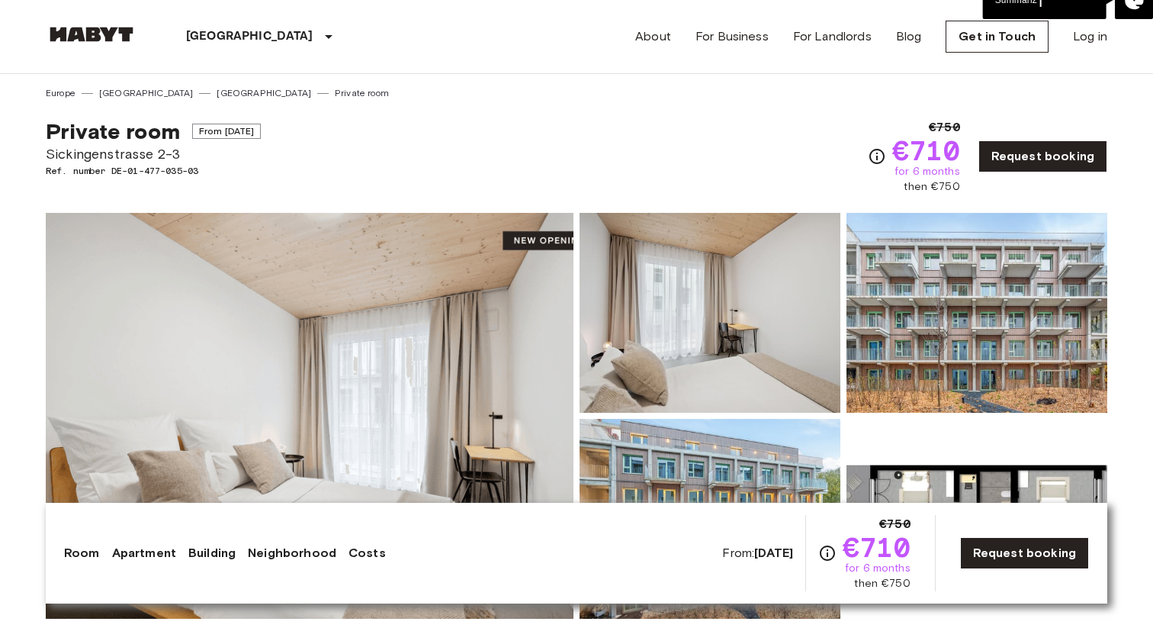
click at [470, 388] on img at bounding box center [310, 416] width 528 height 406
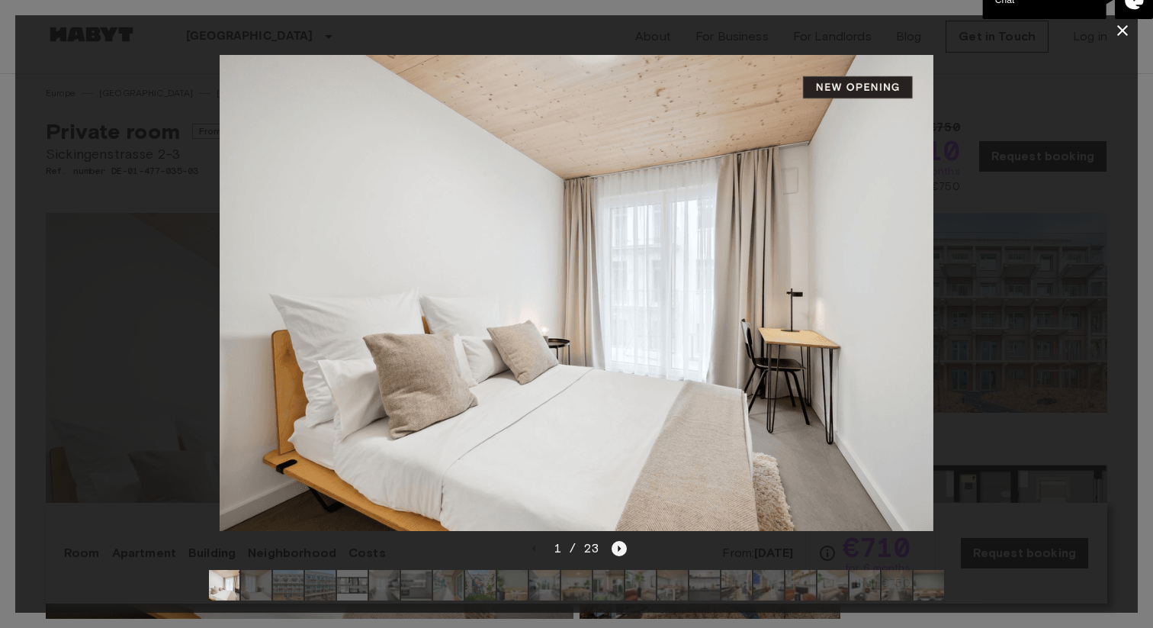
click at [624, 547] on icon "Next image" at bounding box center [619, 548] width 15 height 15
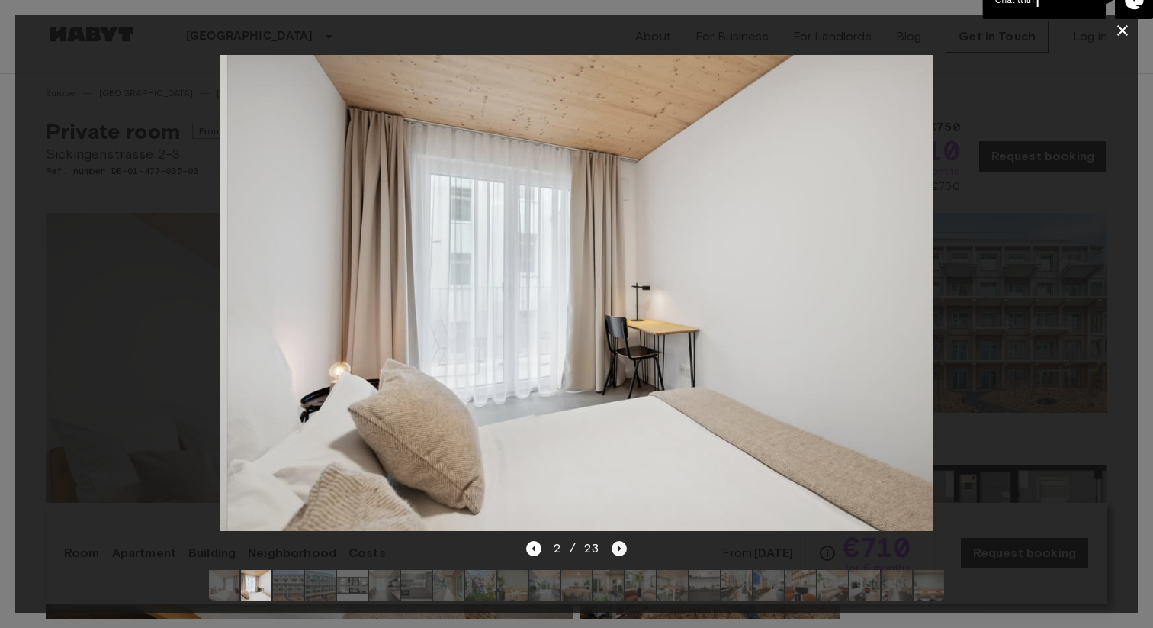
click at [624, 547] on icon "Next image" at bounding box center [619, 548] width 15 height 15
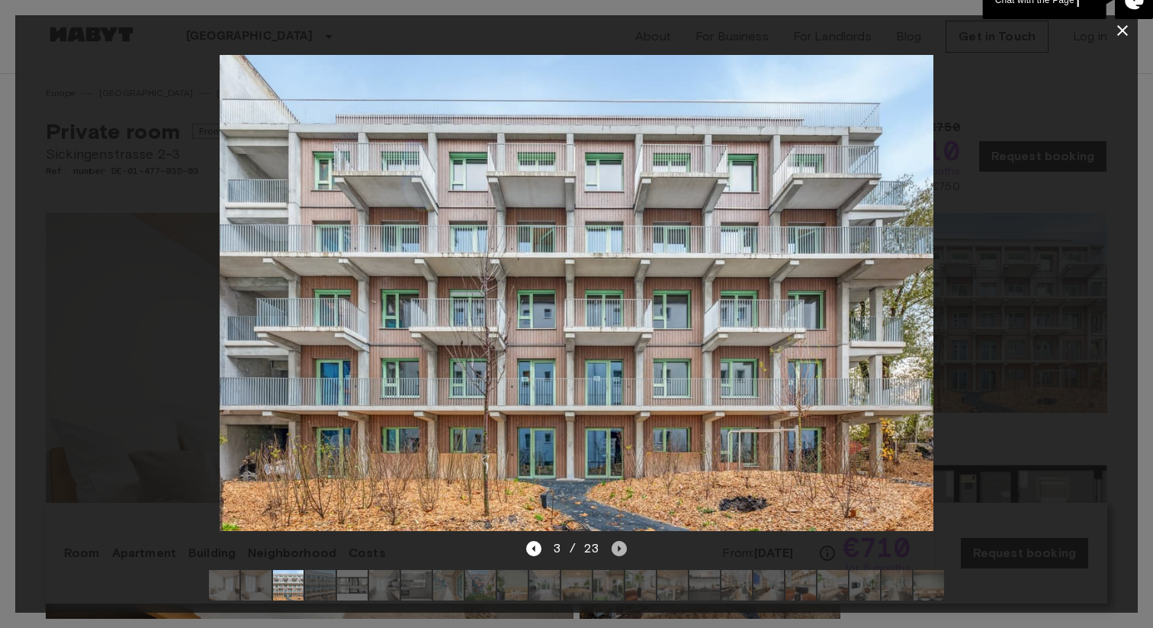
click at [624, 547] on icon "Next image" at bounding box center [619, 548] width 15 height 15
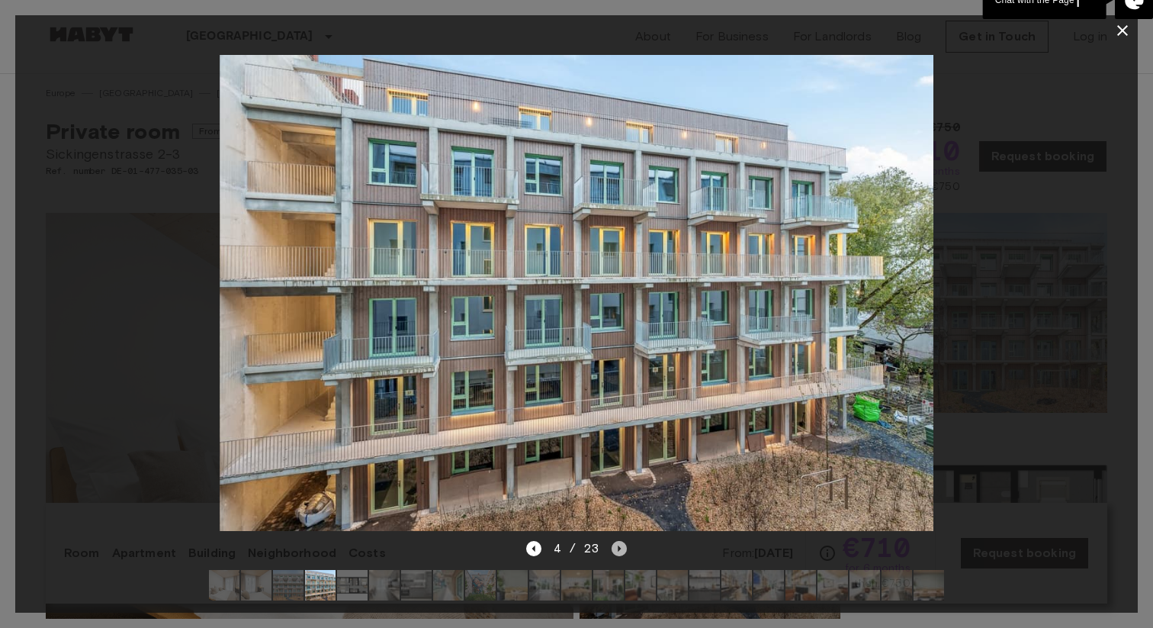
click at [624, 547] on icon "Next image" at bounding box center [619, 548] width 15 height 15
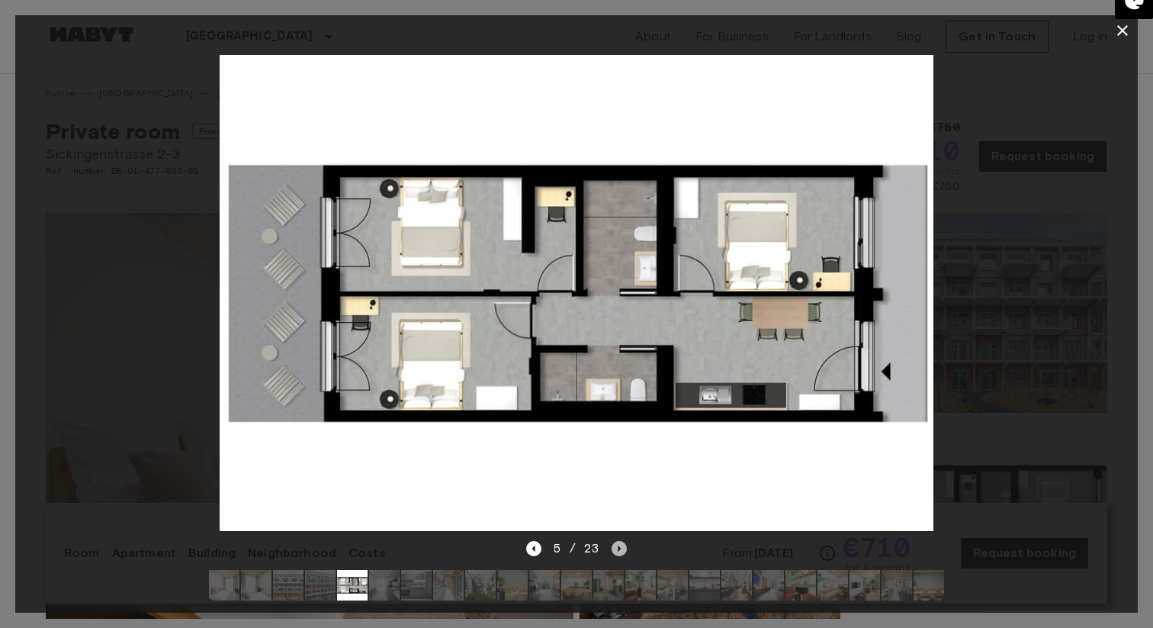
click at [624, 547] on icon "Next image" at bounding box center [619, 548] width 15 height 15
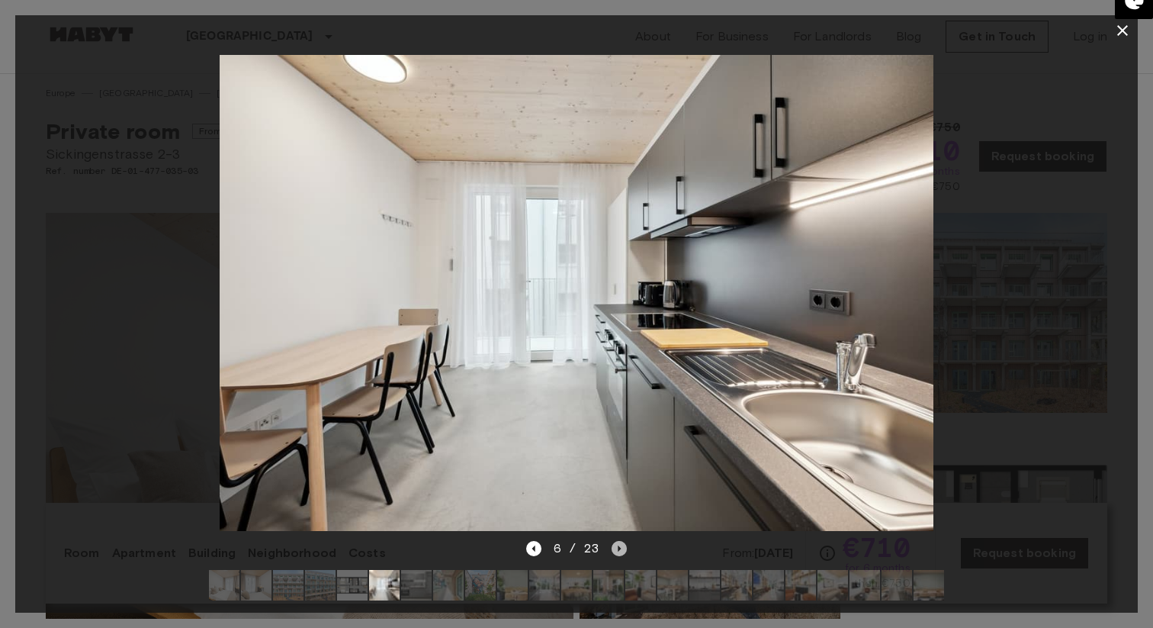
click at [624, 547] on icon "Next image" at bounding box center [619, 548] width 15 height 15
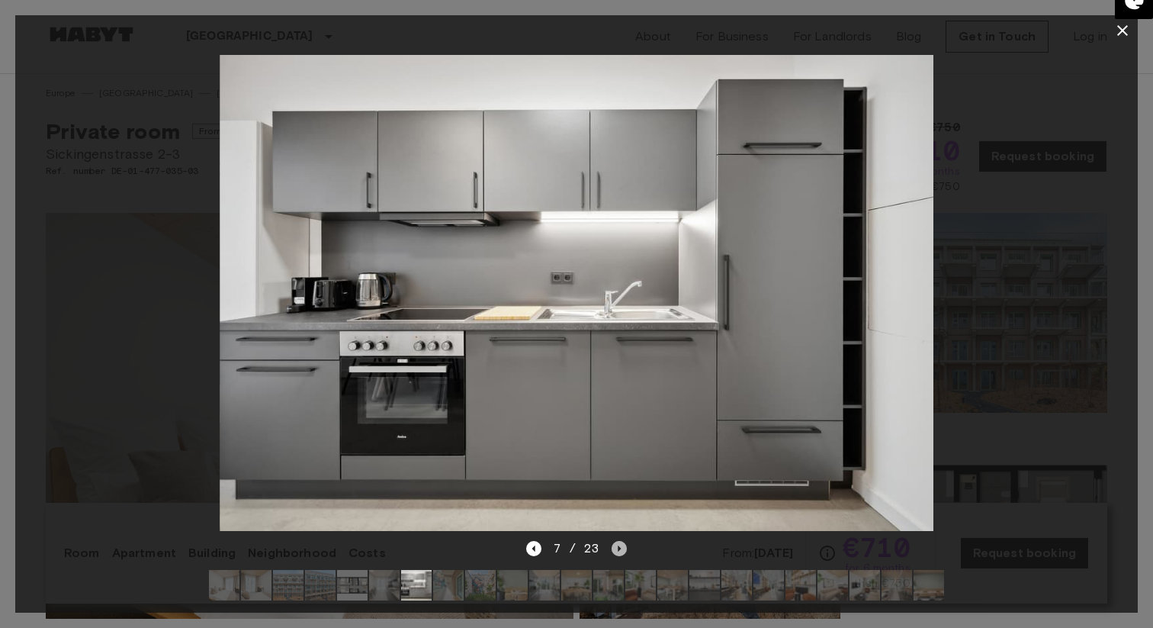
click at [624, 547] on icon "Next image" at bounding box center [619, 548] width 15 height 15
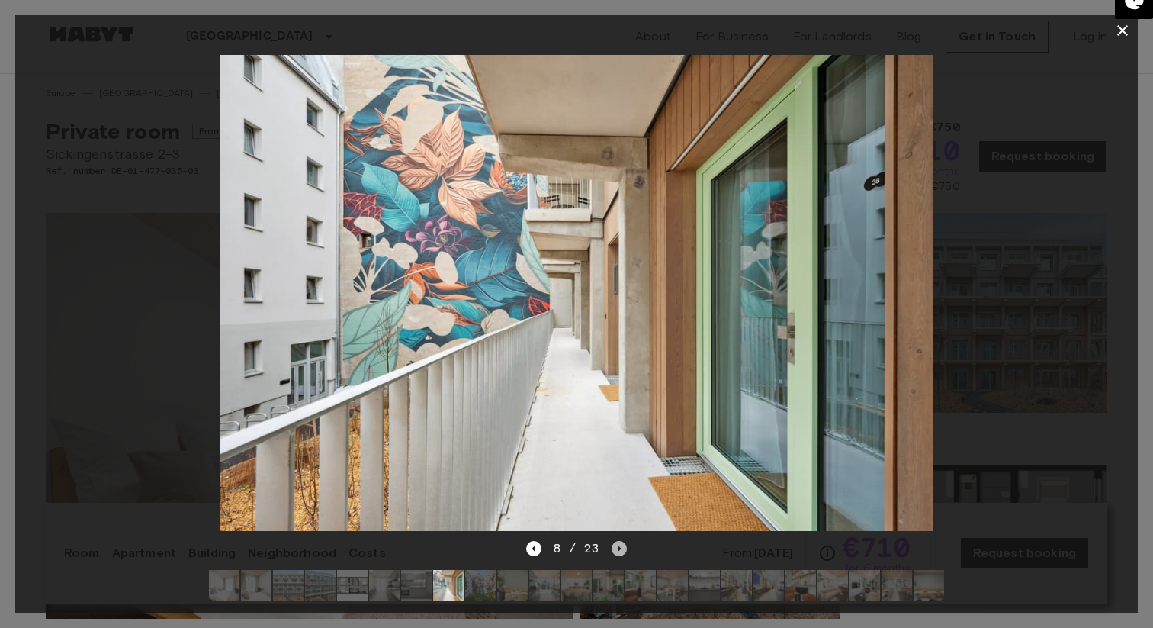
click at [624, 547] on icon "Next image" at bounding box center [619, 548] width 15 height 15
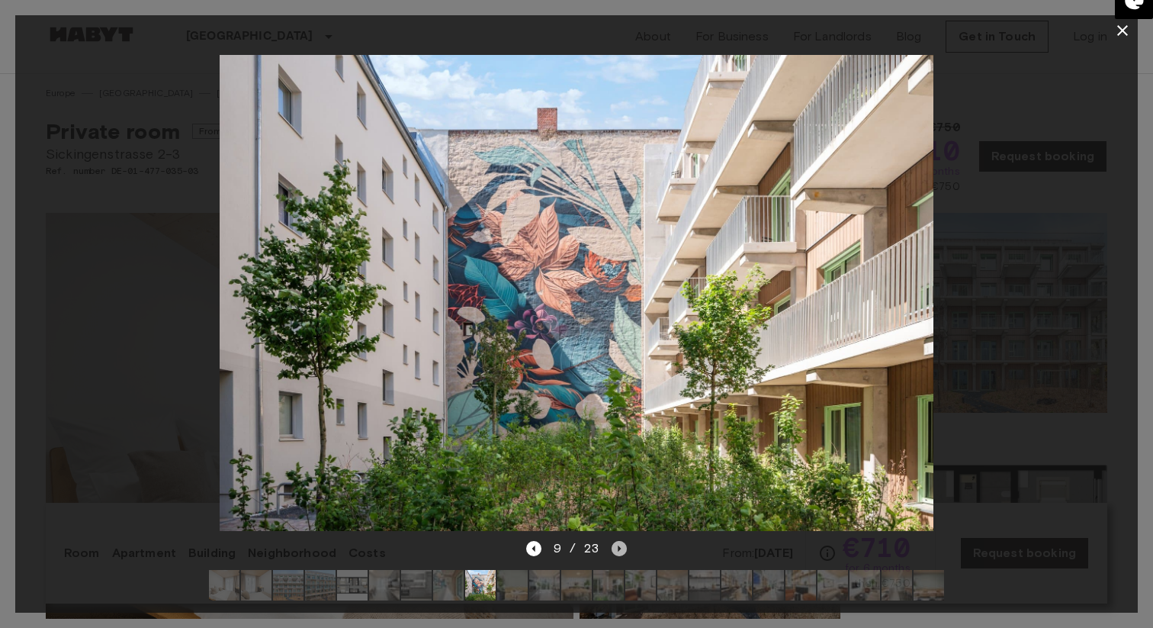
click at [624, 547] on icon "Next image" at bounding box center [619, 548] width 15 height 15
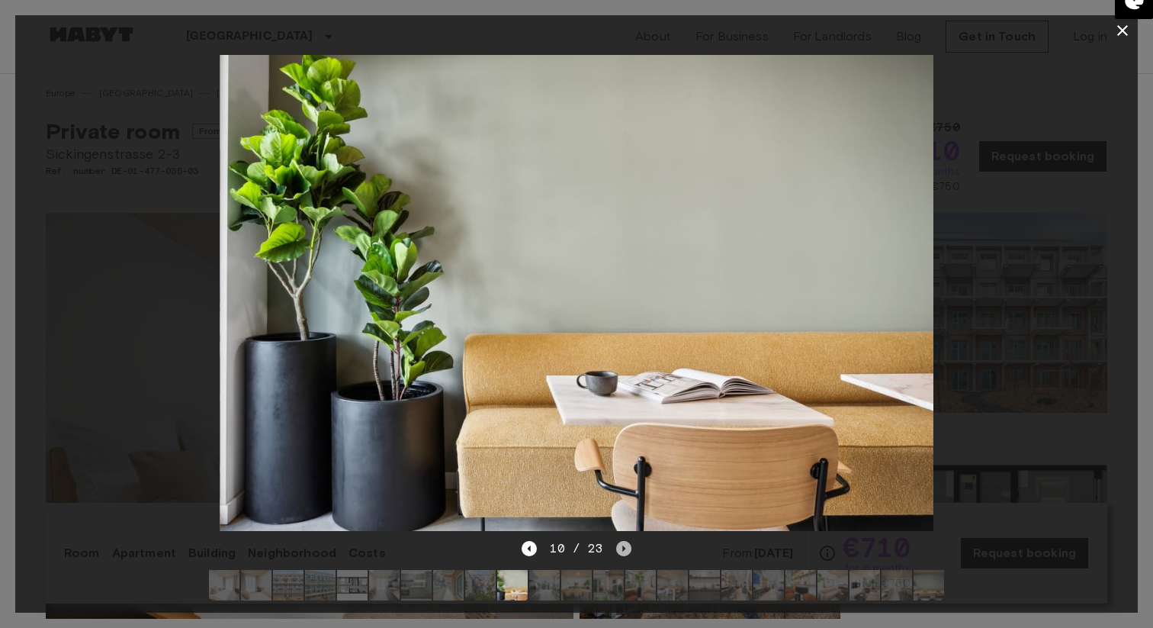
click at [624, 547] on icon "Next image" at bounding box center [623, 548] width 15 height 15
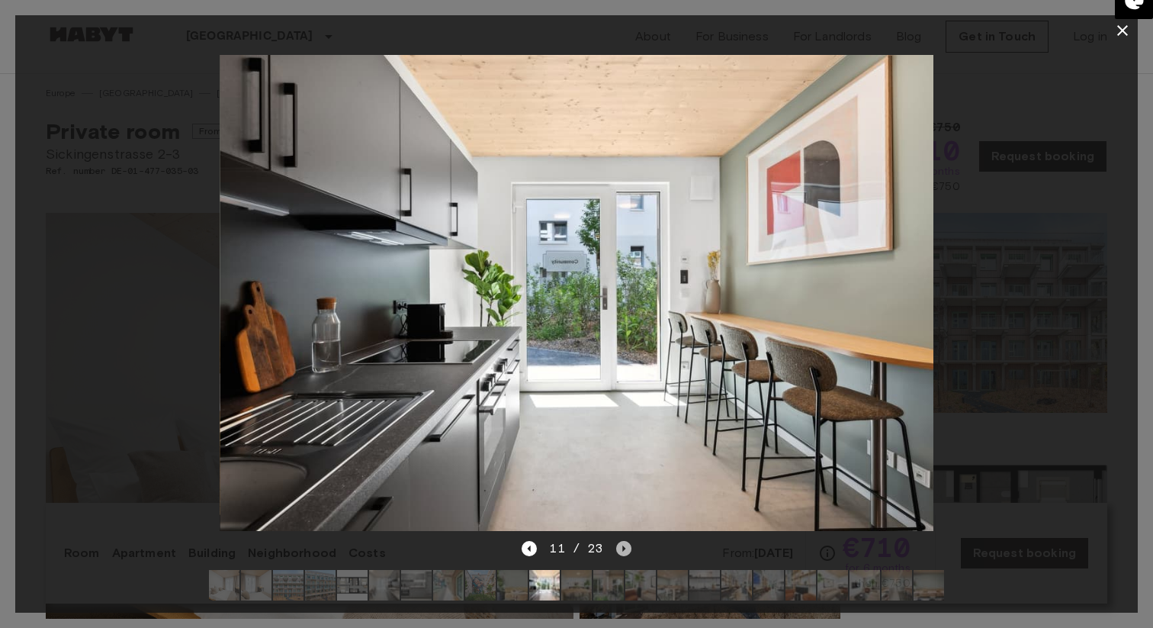
click at [624, 547] on icon "Next image" at bounding box center [623, 548] width 15 height 15
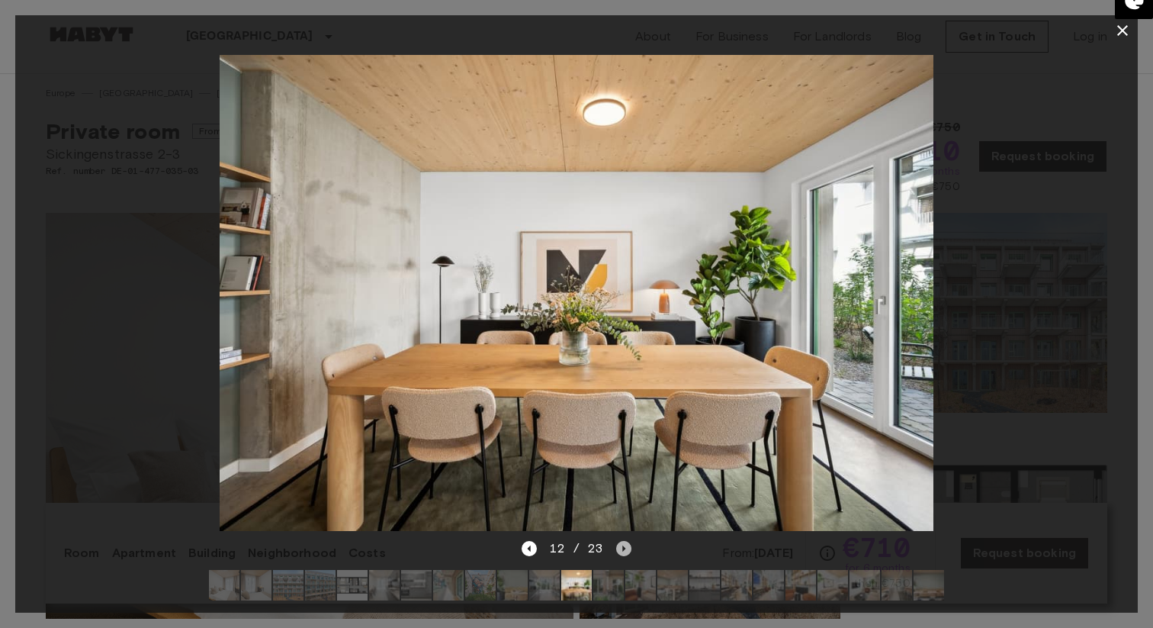
click at [624, 547] on icon "Next image" at bounding box center [623, 548] width 15 height 15
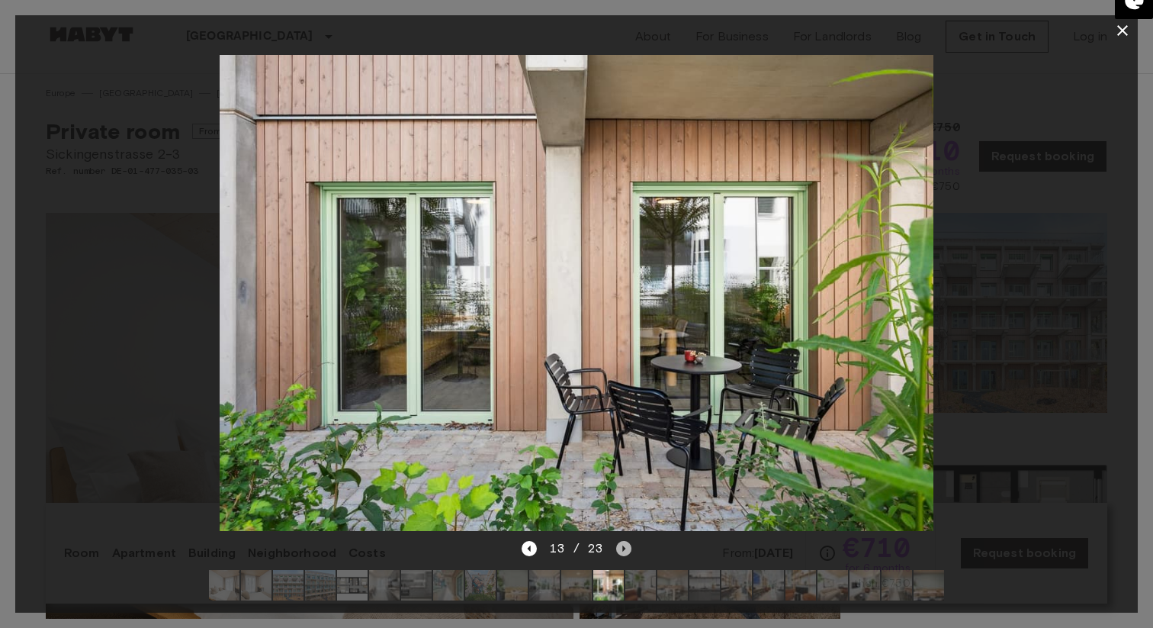
click at [625, 548] on icon "Next image" at bounding box center [623, 548] width 15 height 15
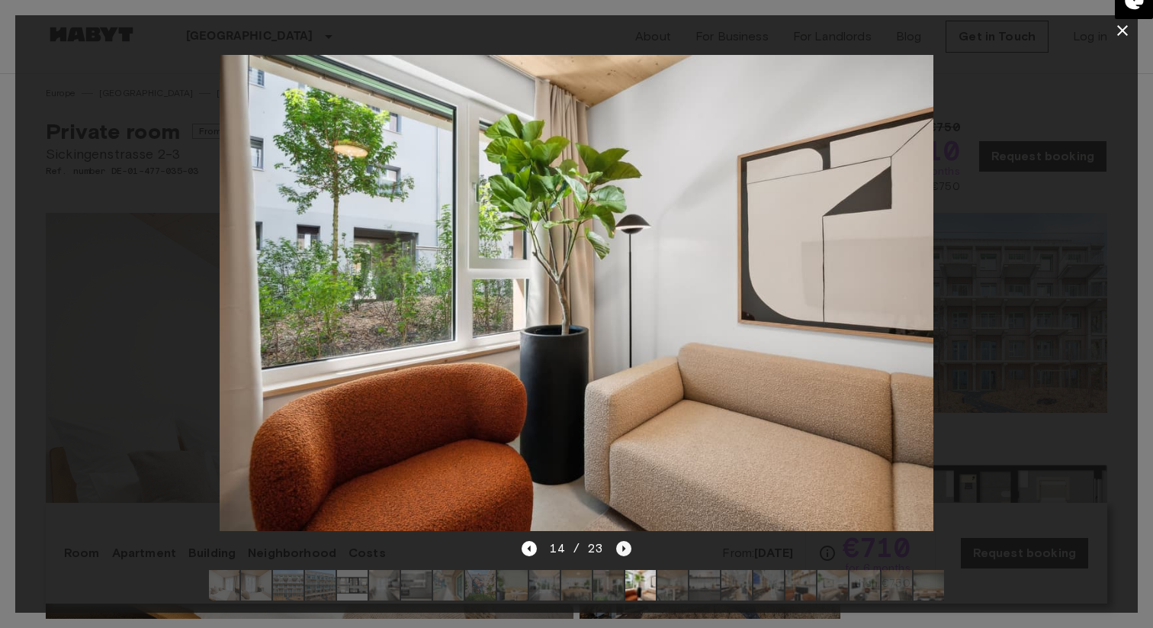
click at [625, 547] on icon "Next image" at bounding box center [623, 548] width 15 height 15
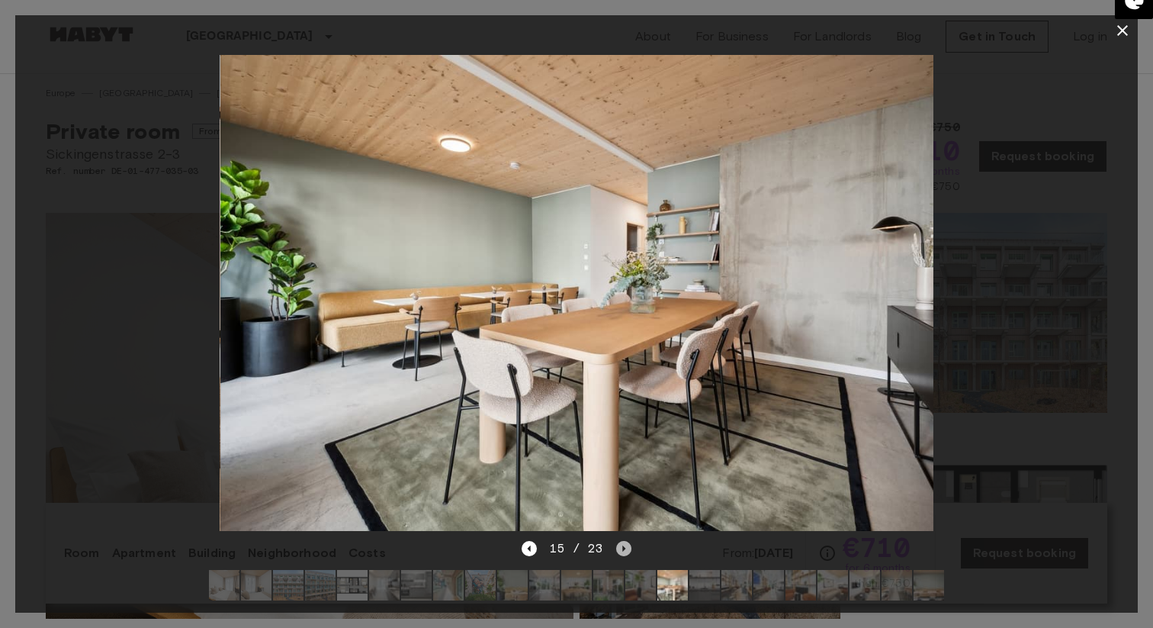
click at [625, 547] on icon "Next image" at bounding box center [623, 548] width 15 height 15
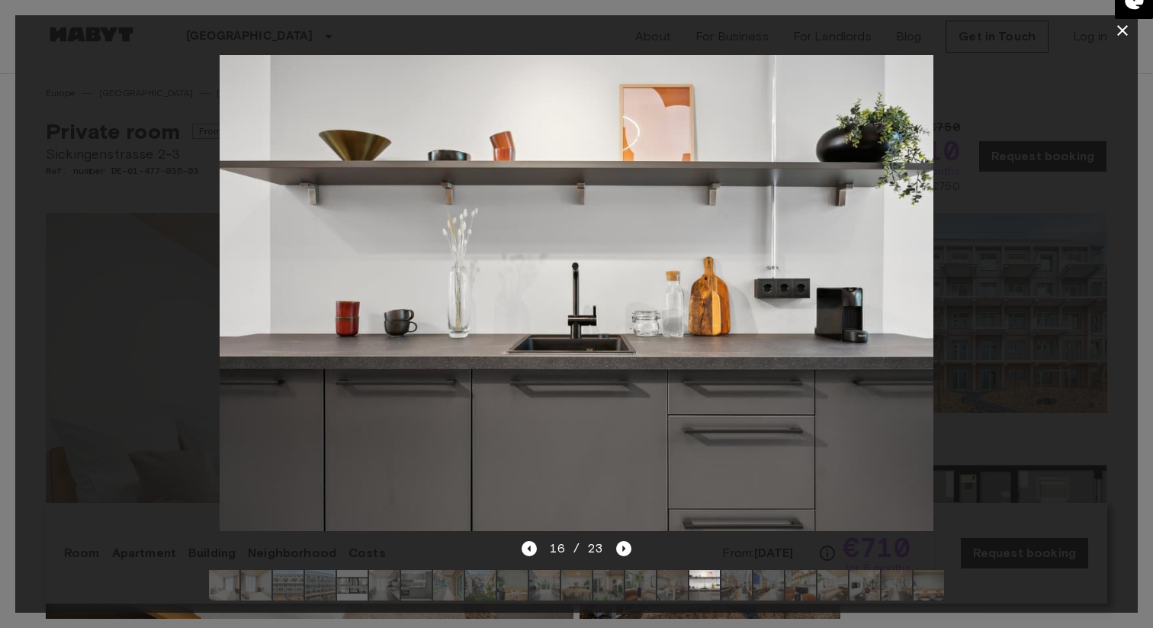
click at [1120, 32] on icon "button" at bounding box center [1122, 30] width 11 height 11
